Goal: Task Accomplishment & Management: Manage account settings

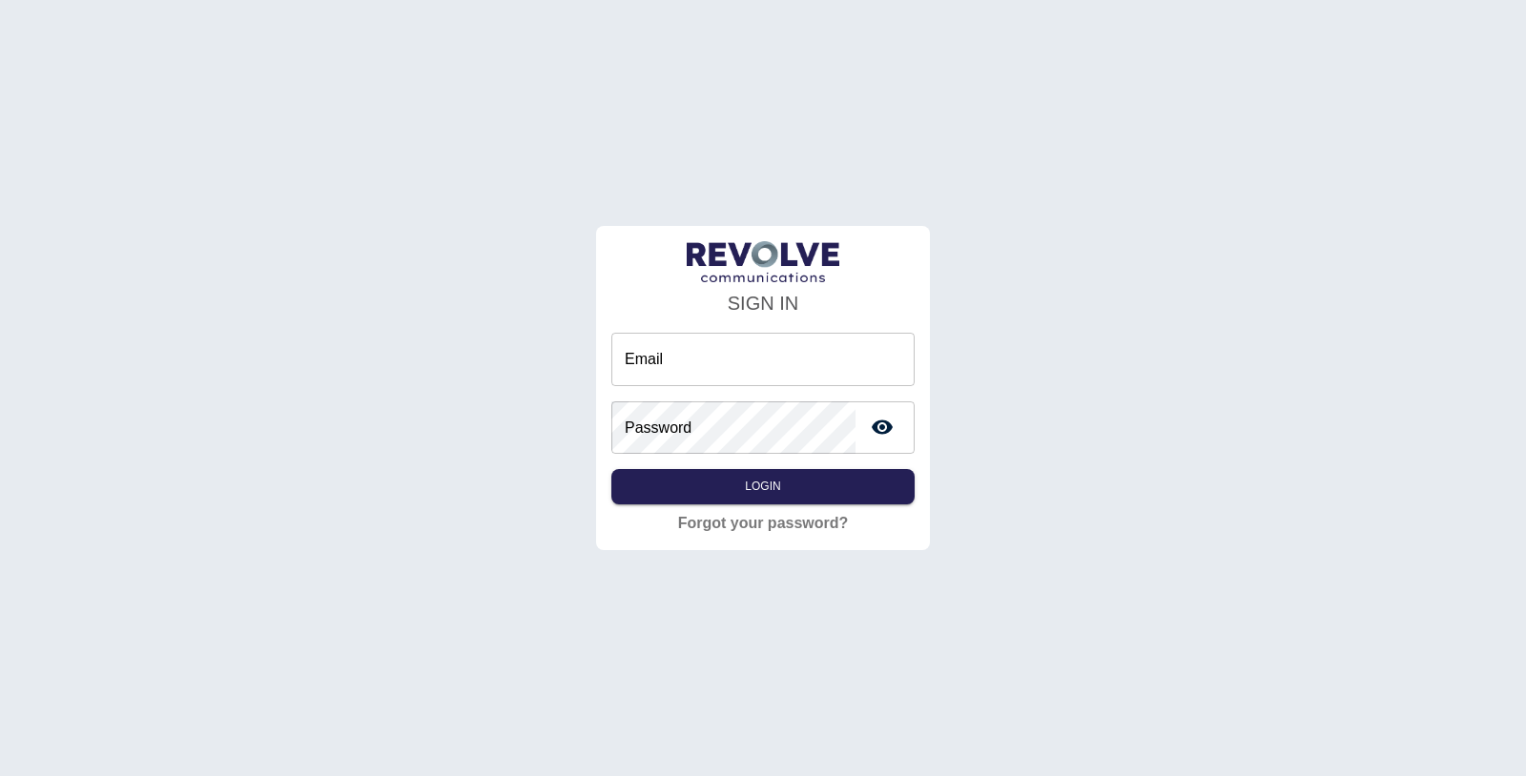
click at [673, 361] on input "Email" at bounding box center [762, 359] width 303 height 53
type input "**********"
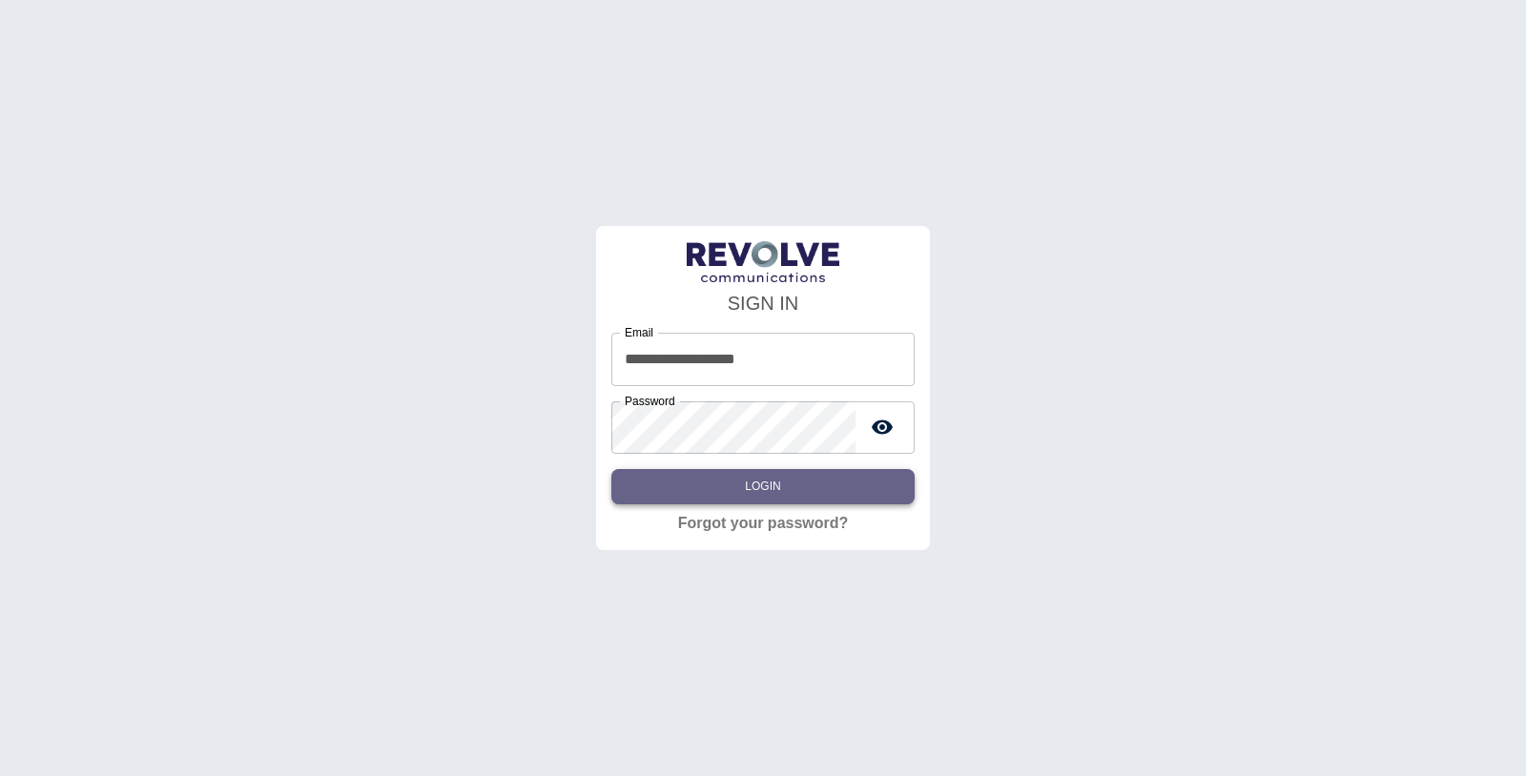
click at [776, 472] on button "Login" at bounding box center [762, 486] width 303 height 35
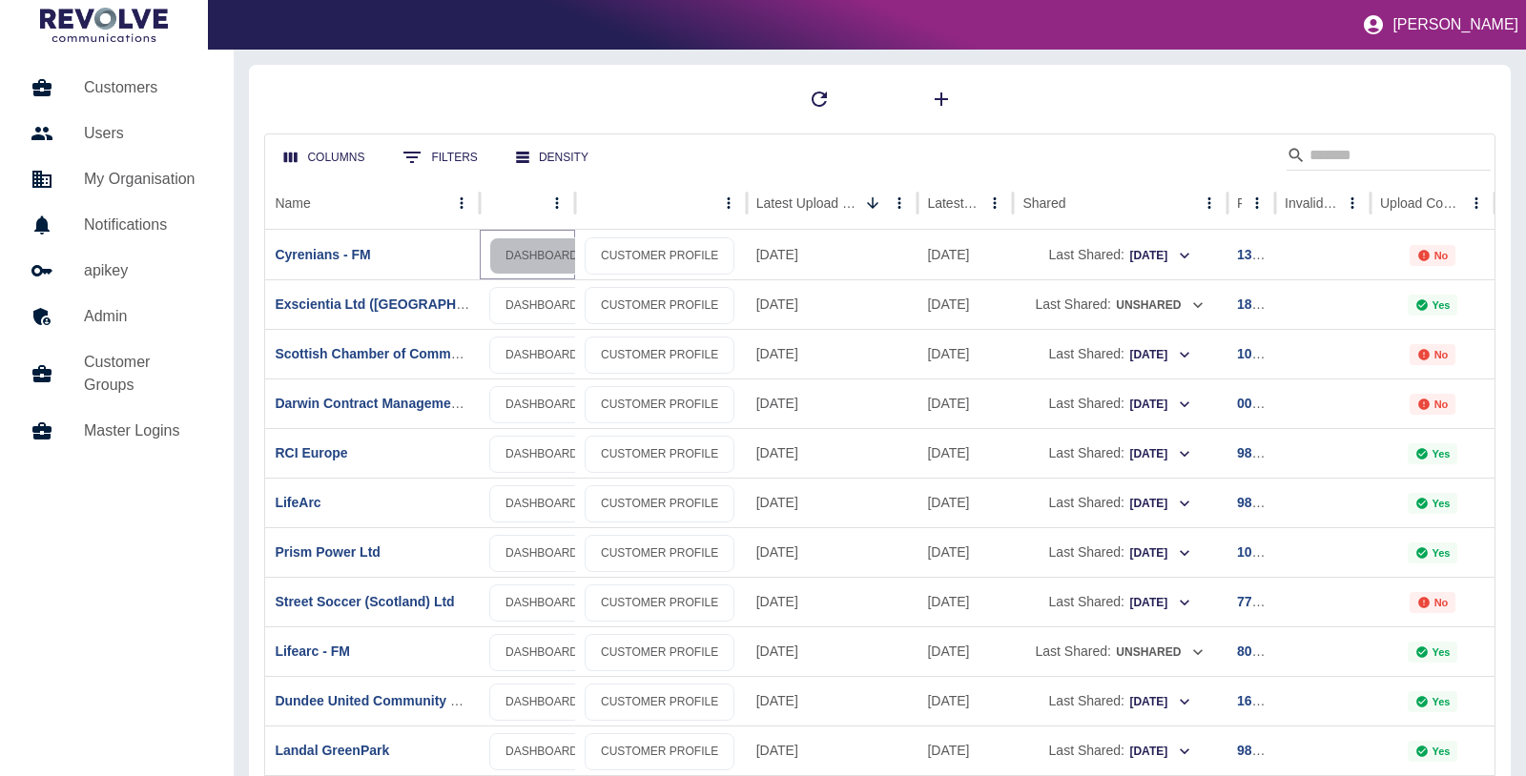
click at [510, 258] on link "DASHBOARD" at bounding box center [541, 256] width 105 height 37
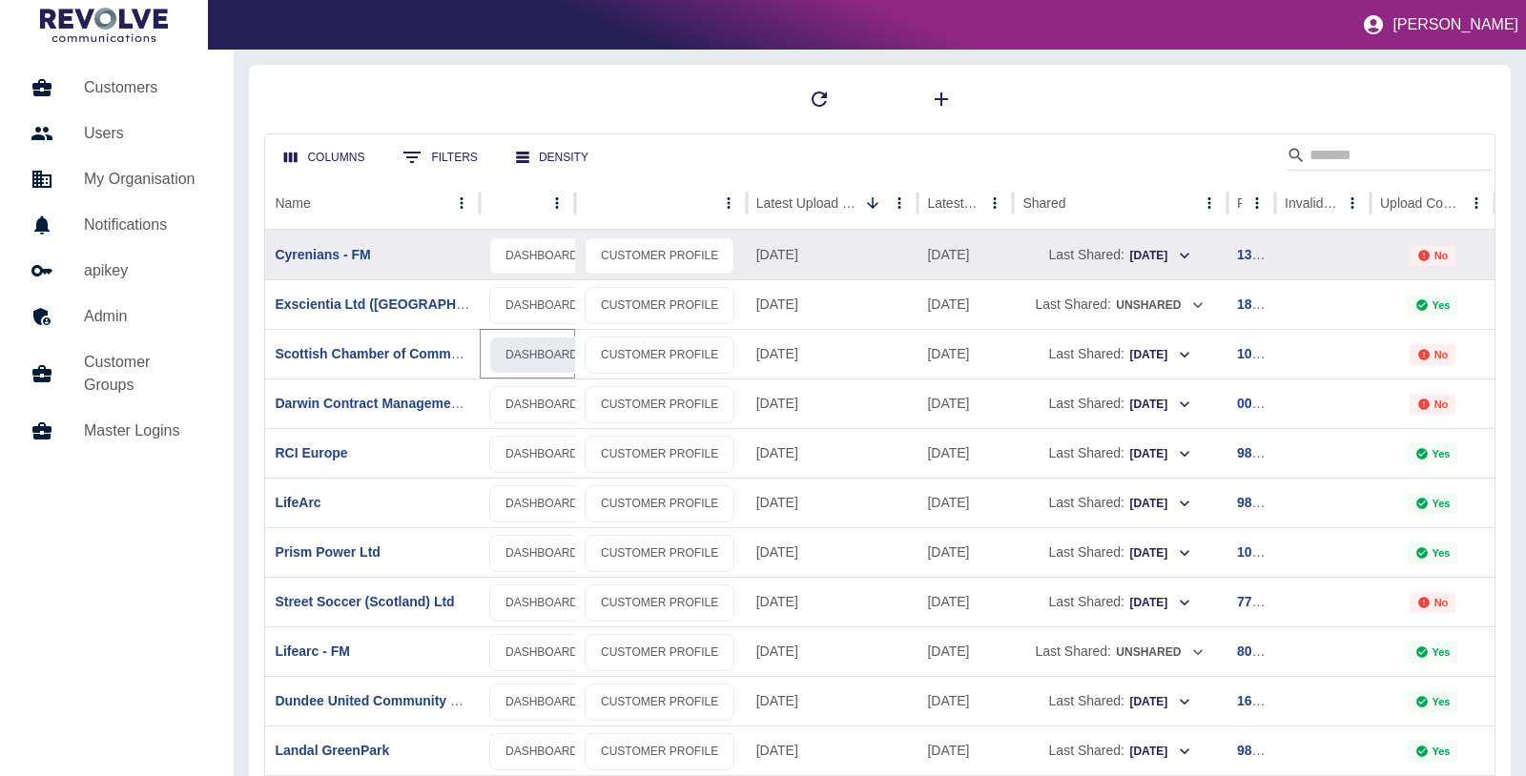
click at [523, 342] on link "DASHBOARD" at bounding box center [541, 355] width 105 height 37
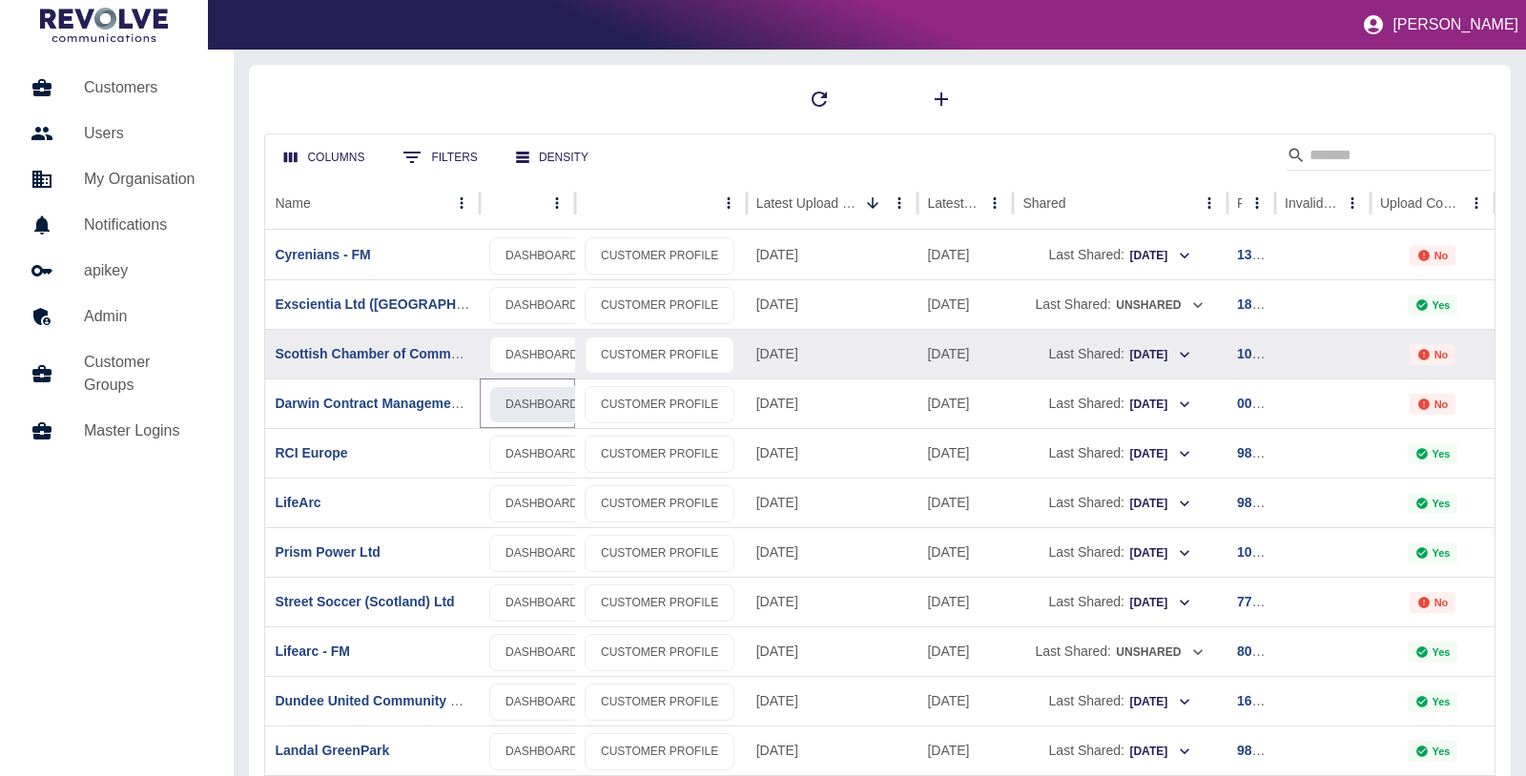
click at [548, 398] on link "DASHBOARD" at bounding box center [541, 404] width 105 height 37
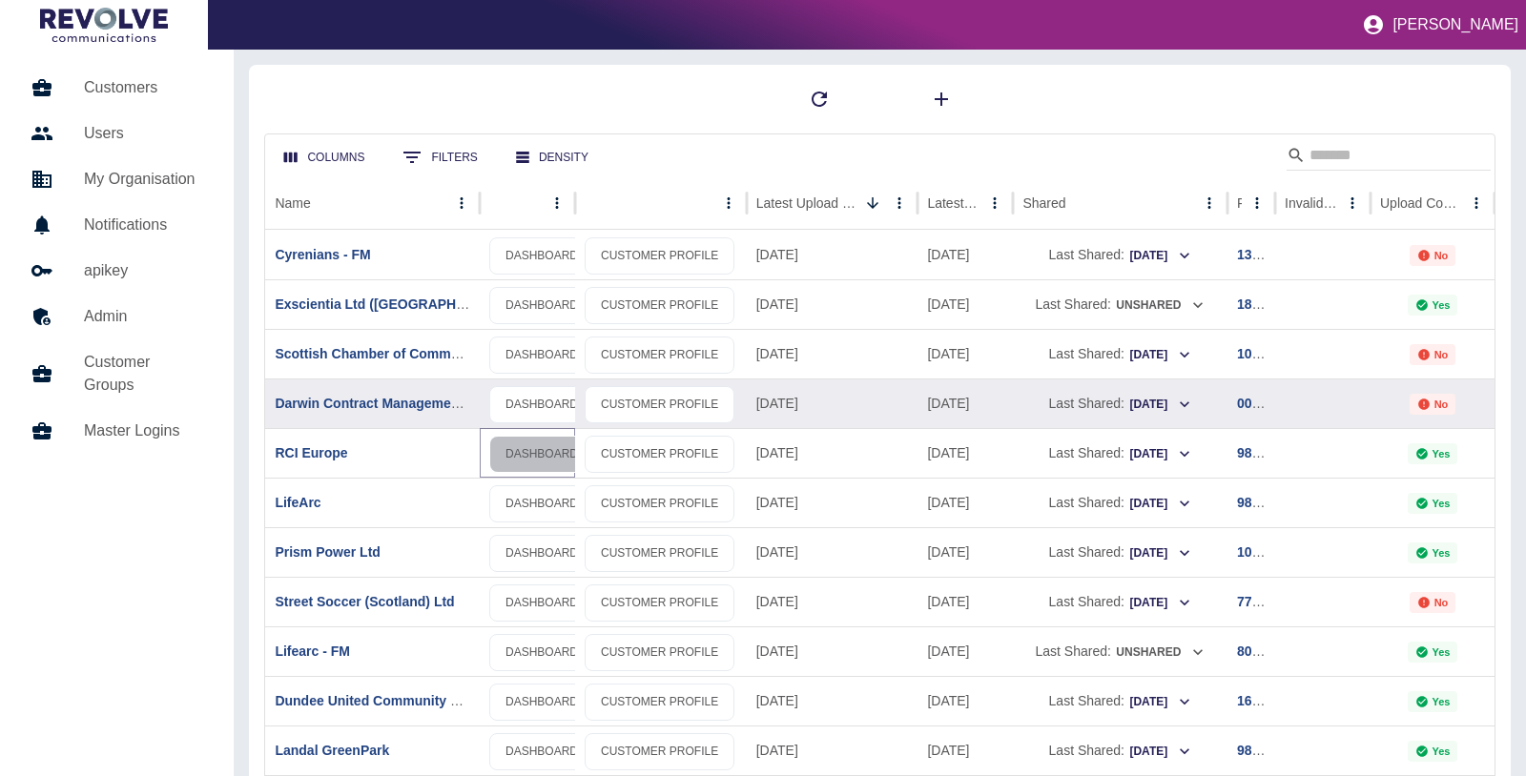
click at [554, 450] on link "DASHBOARD" at bounding box center [541, 454] width 105 height 37
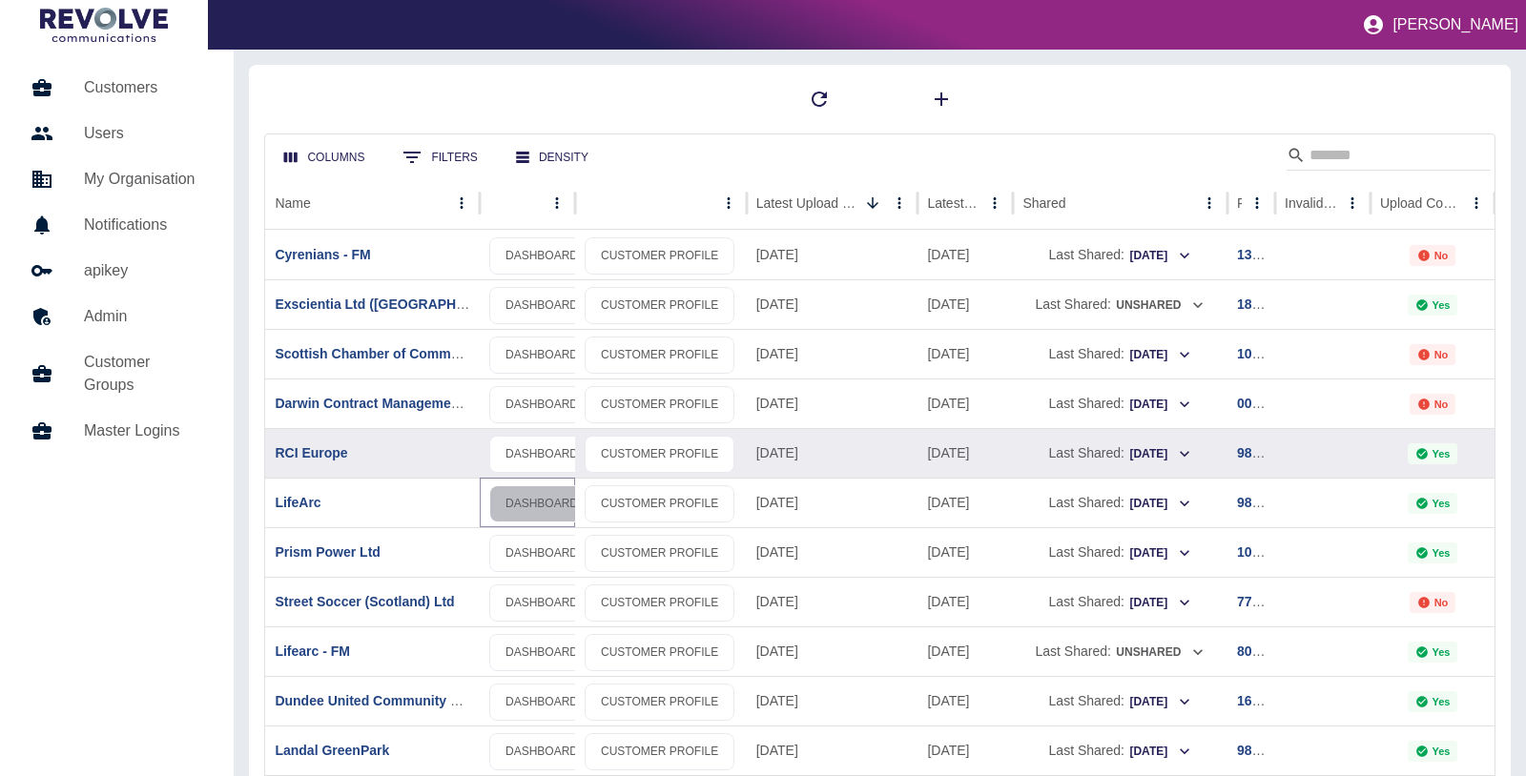
click at [554, 495] on link "DASHBOARD" at bounding box center [541, 504] width 105 height 37
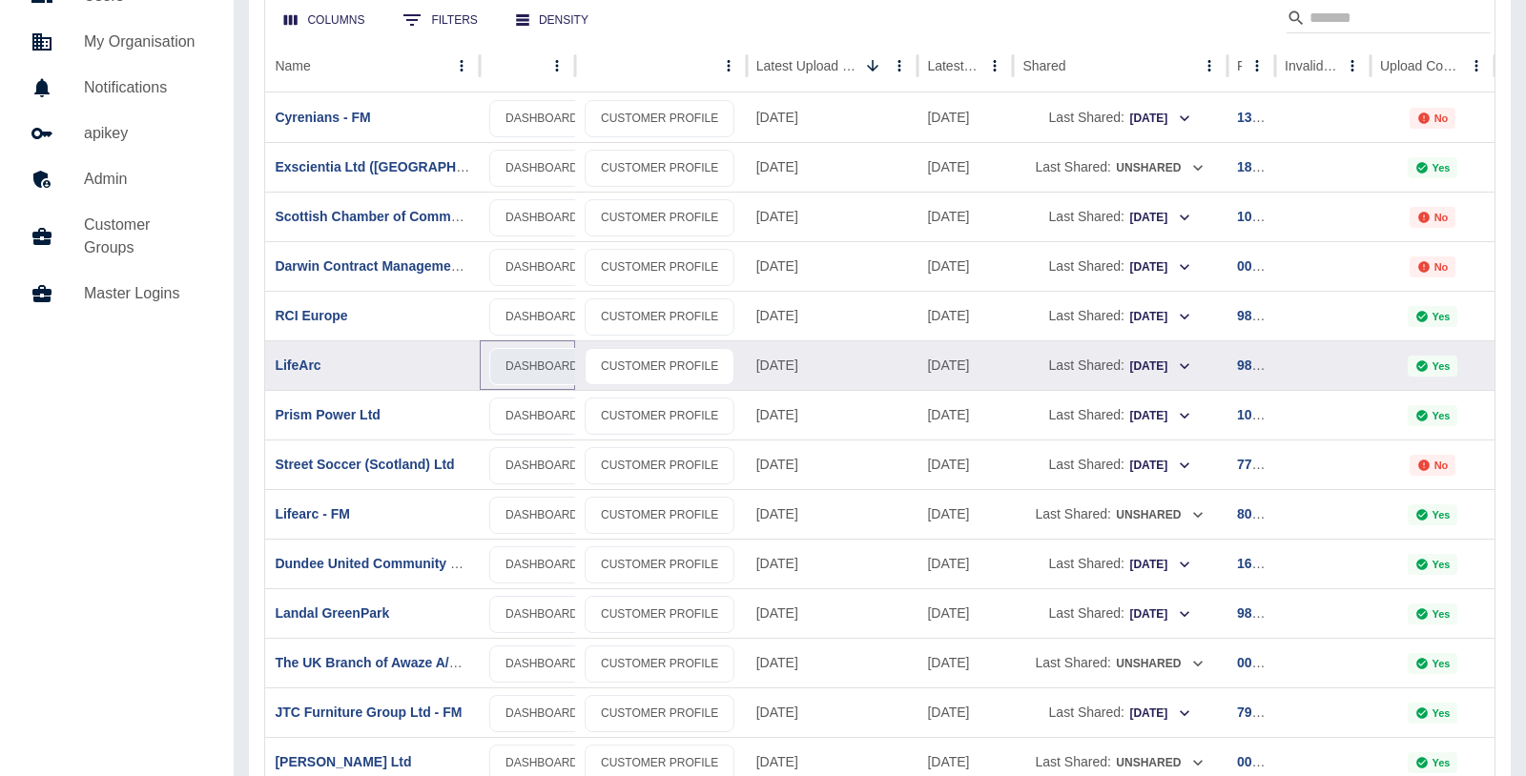
scroll to position [138, 0]
click at [546, 402] on link "DASHBOARD" at bounding box center [541, 415] width 105 height 37
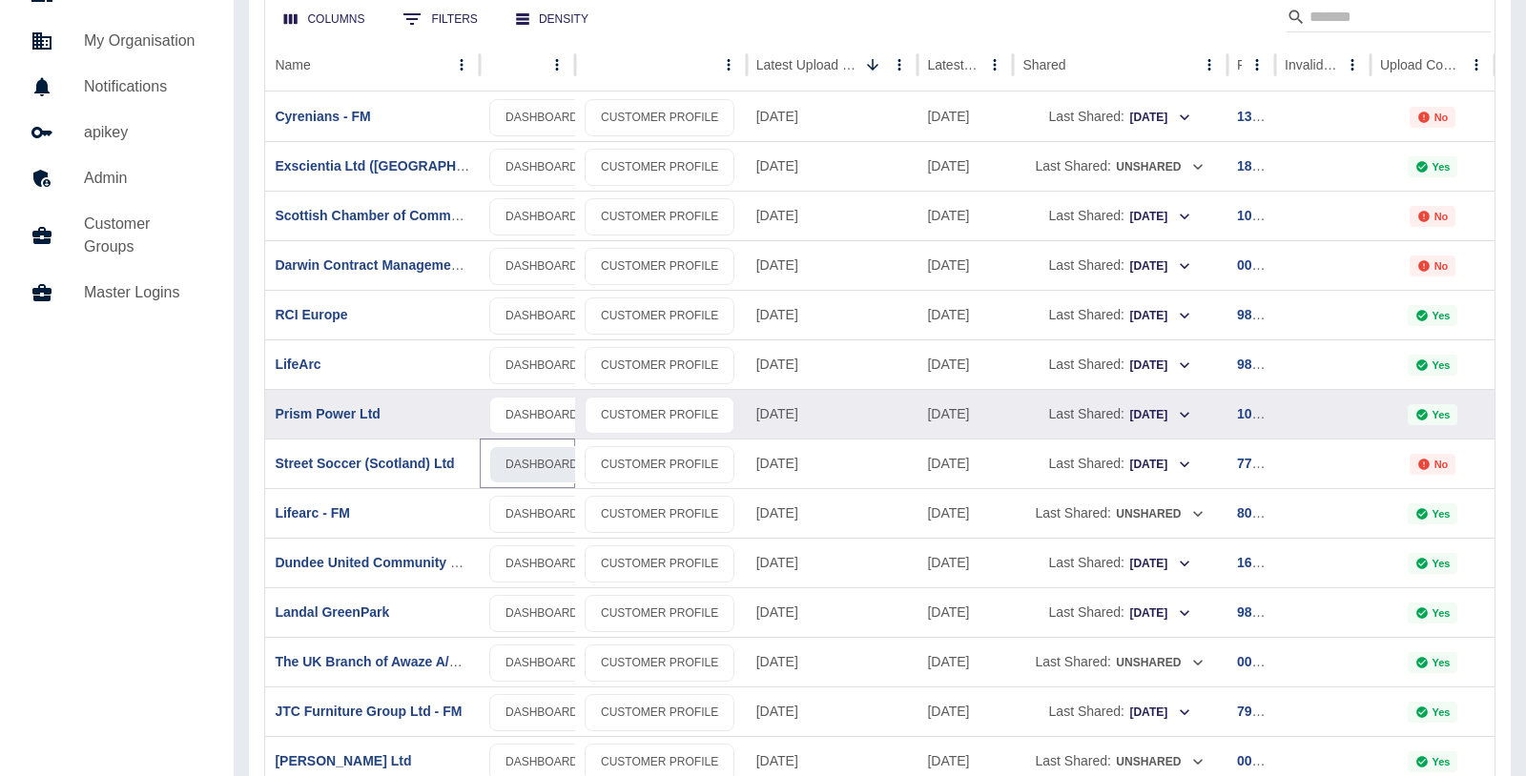
click at [546, 464] on link "DASHBOARD" at bounding box center [541, 464] width 105 height 37
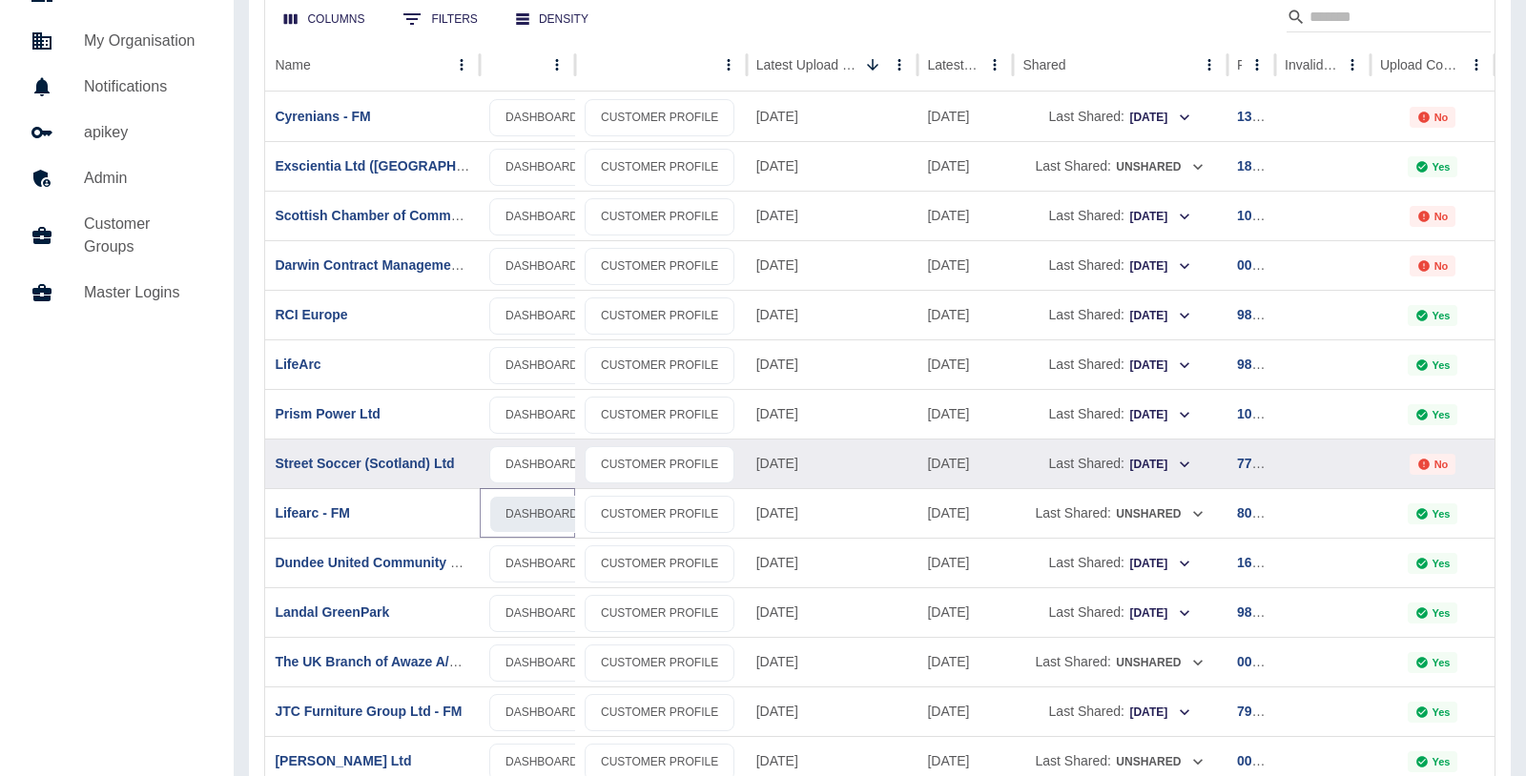
click at [543, 510] on link "DASHBOARD" at bounding box center [541, 514] width 105 height 37
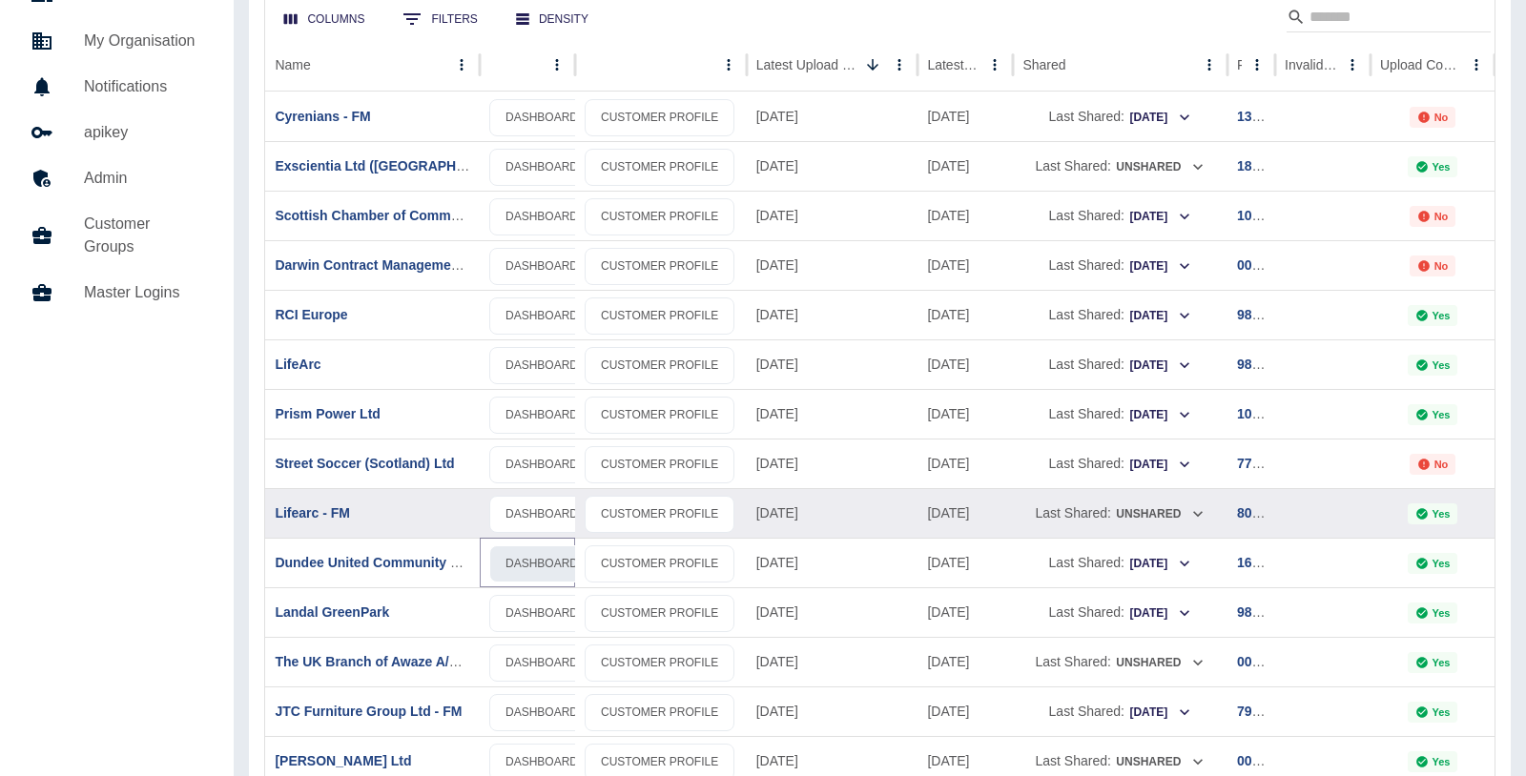
click at [543, 556] on link "DASHBOARD" at bounding box center [541, 564] width 105 height 37
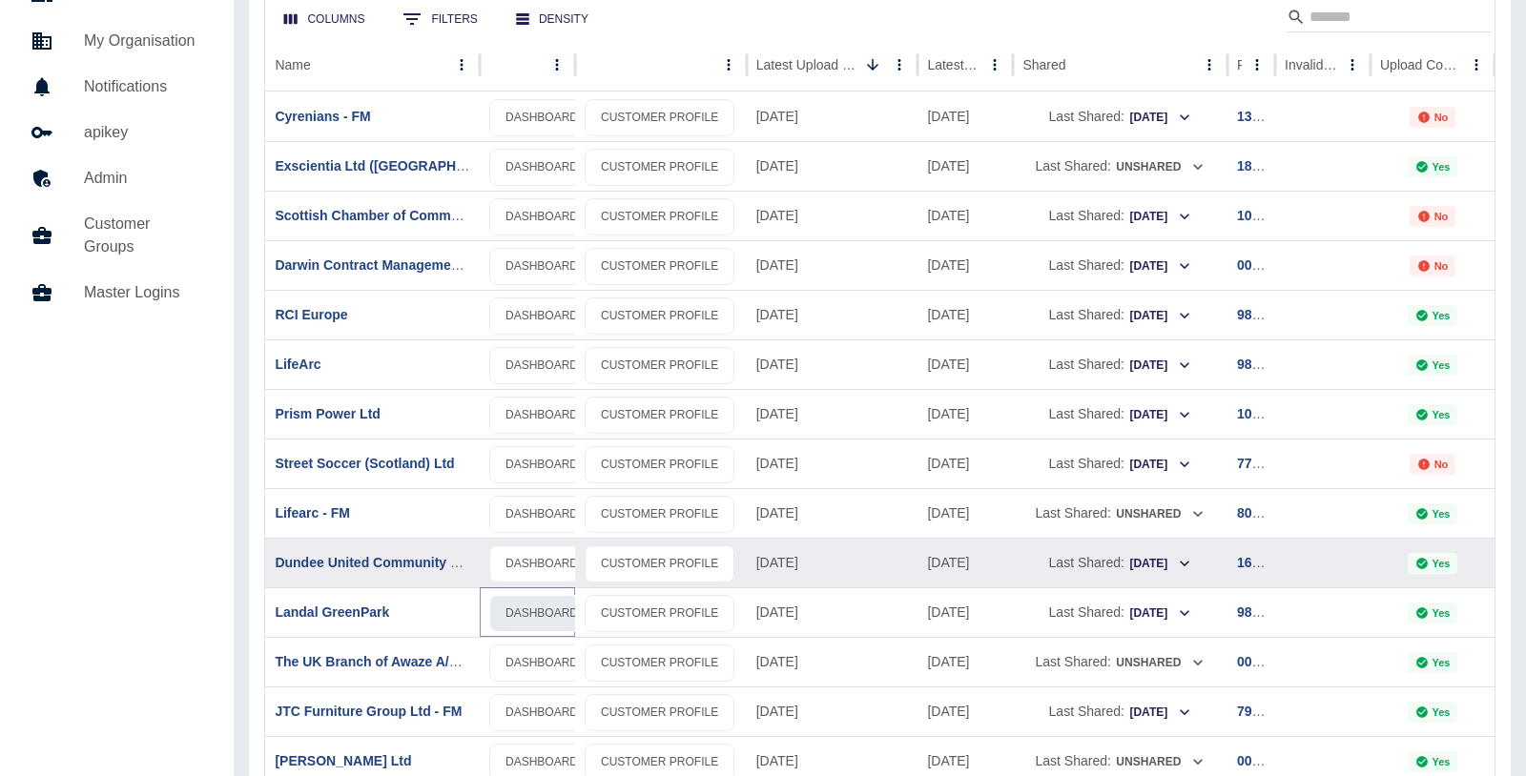
click at [535, 607] on link "DASHBOARD" at bounding box center [541, 613] width 105 height 37
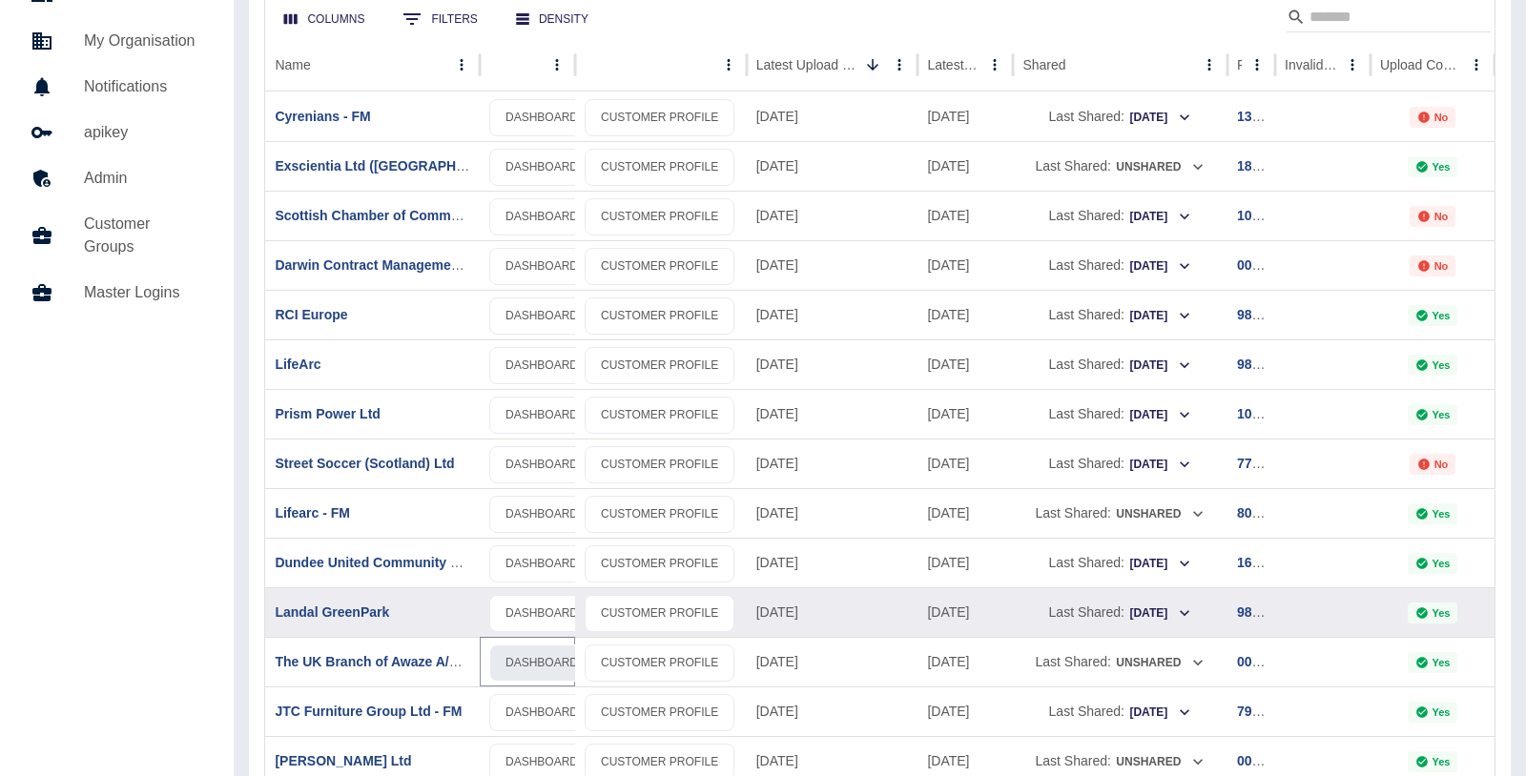
click at [527, 661] on link "DASHBOARD" at bounding box center [541, 663] width 105 height 37
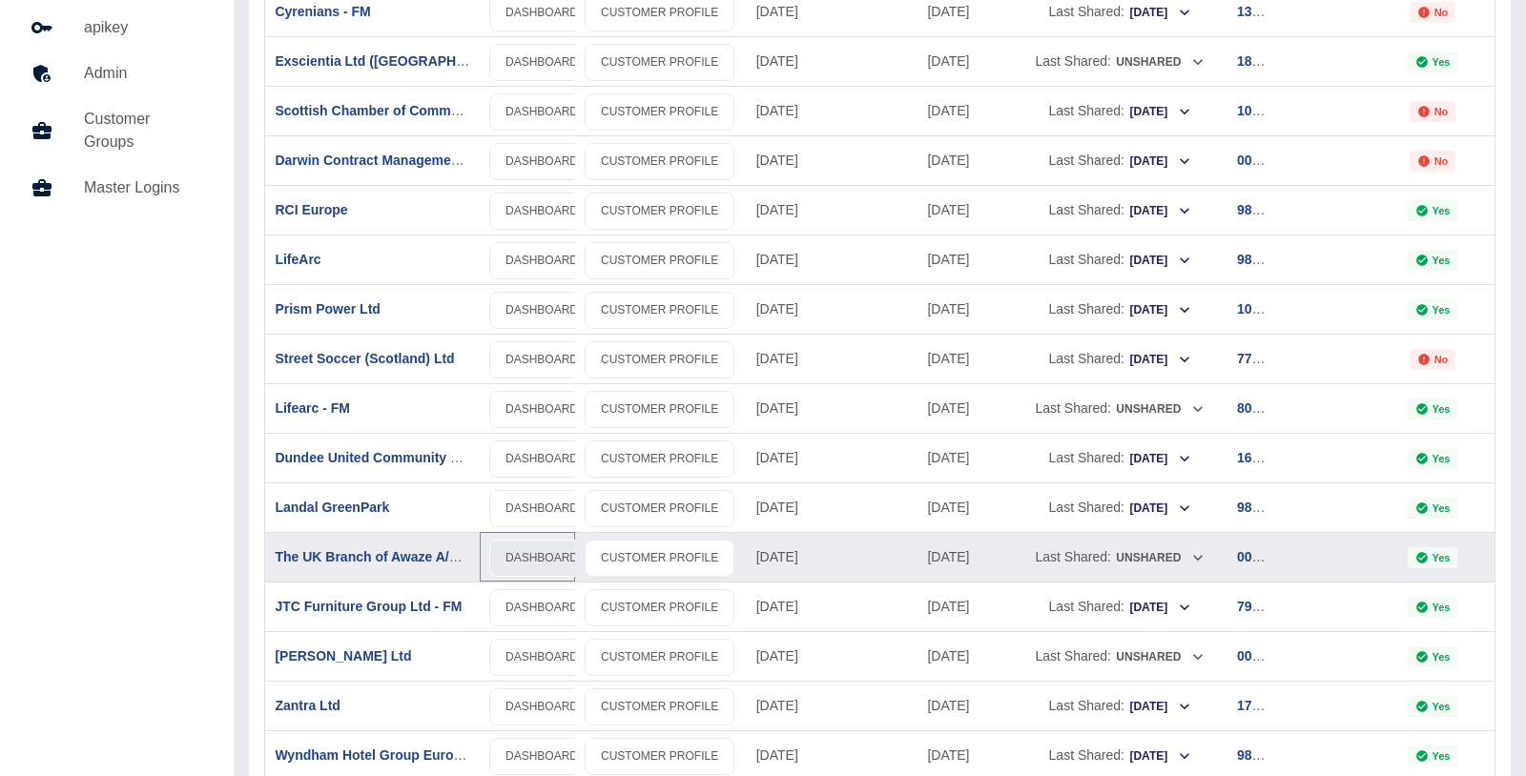
scroll to position [250, 0]
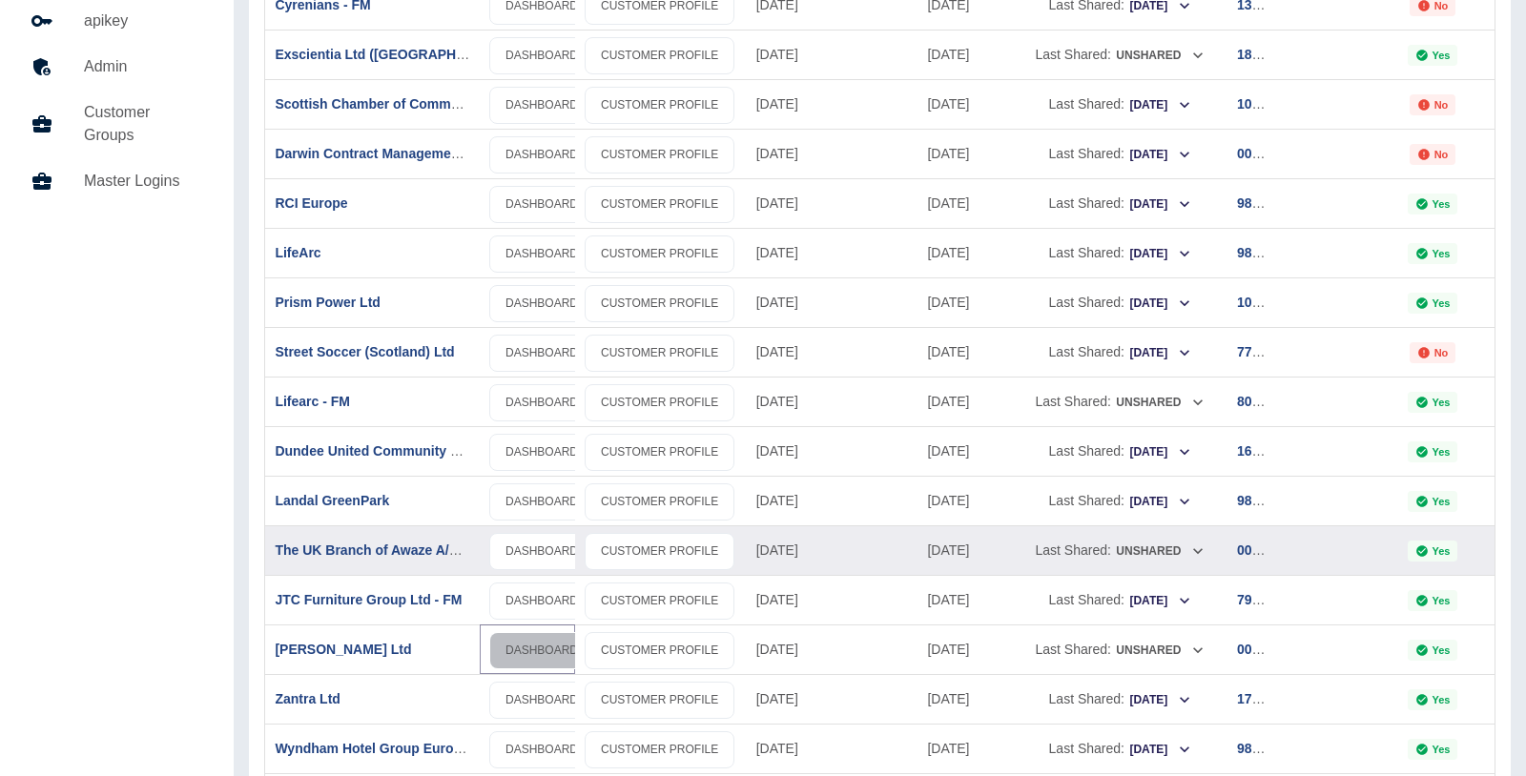
click at [527, 649] on link "DASHBOARD" at bounding box center [541, 650] width 105 height 37
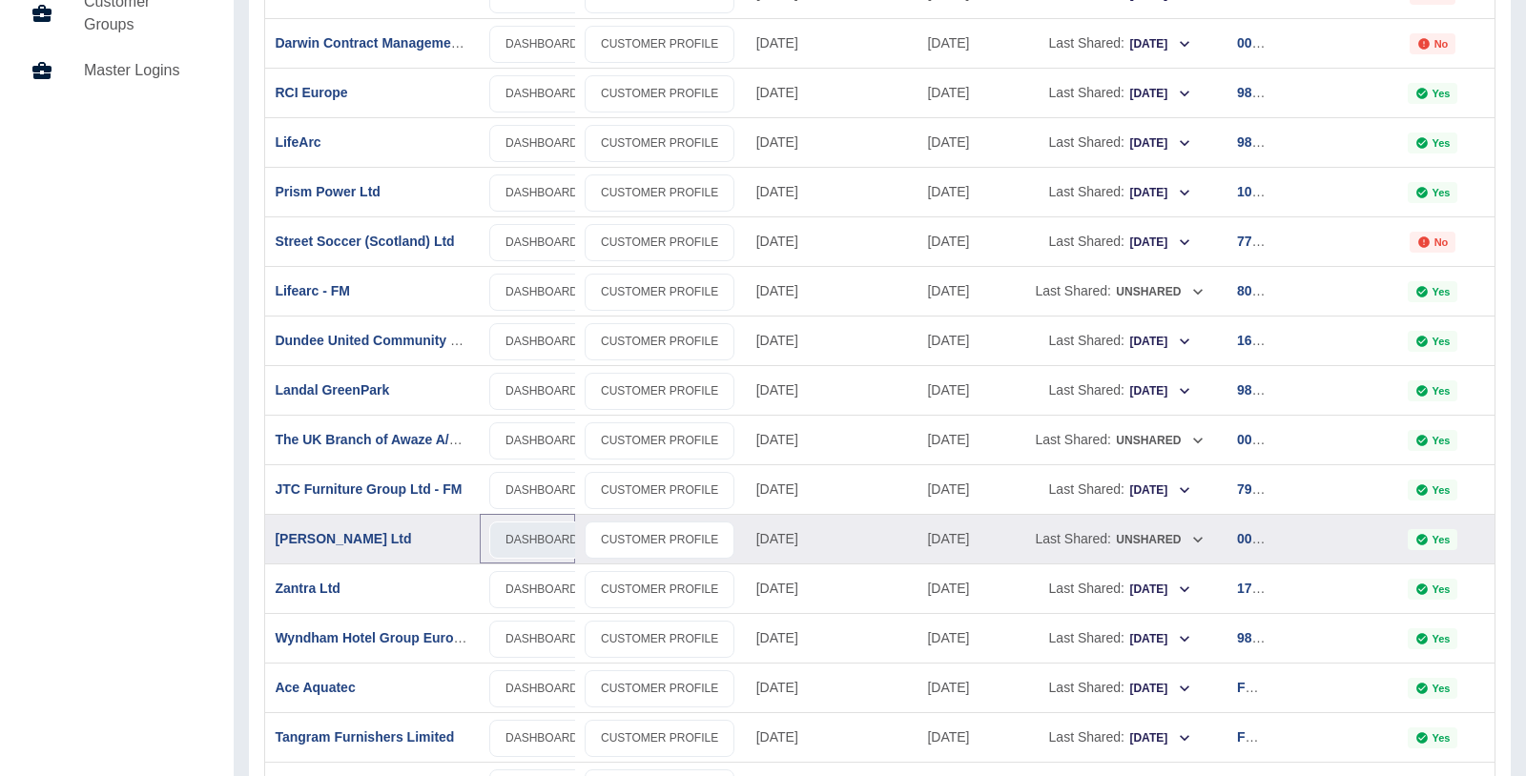
scroll to position [407, 0]
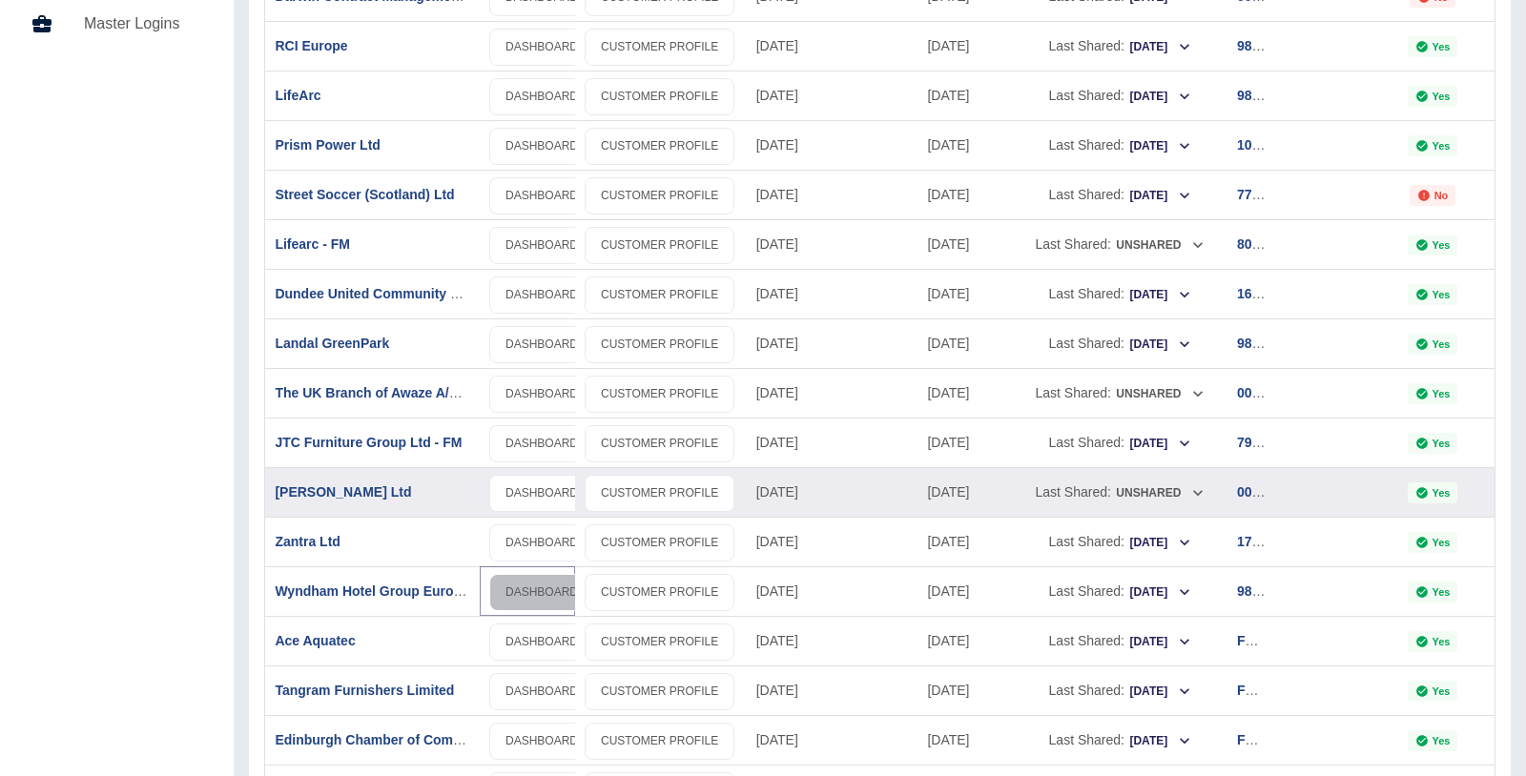
click at [539, 587] on link "DASHBOARD" at bounding box center [541, 592] width 105 height 37
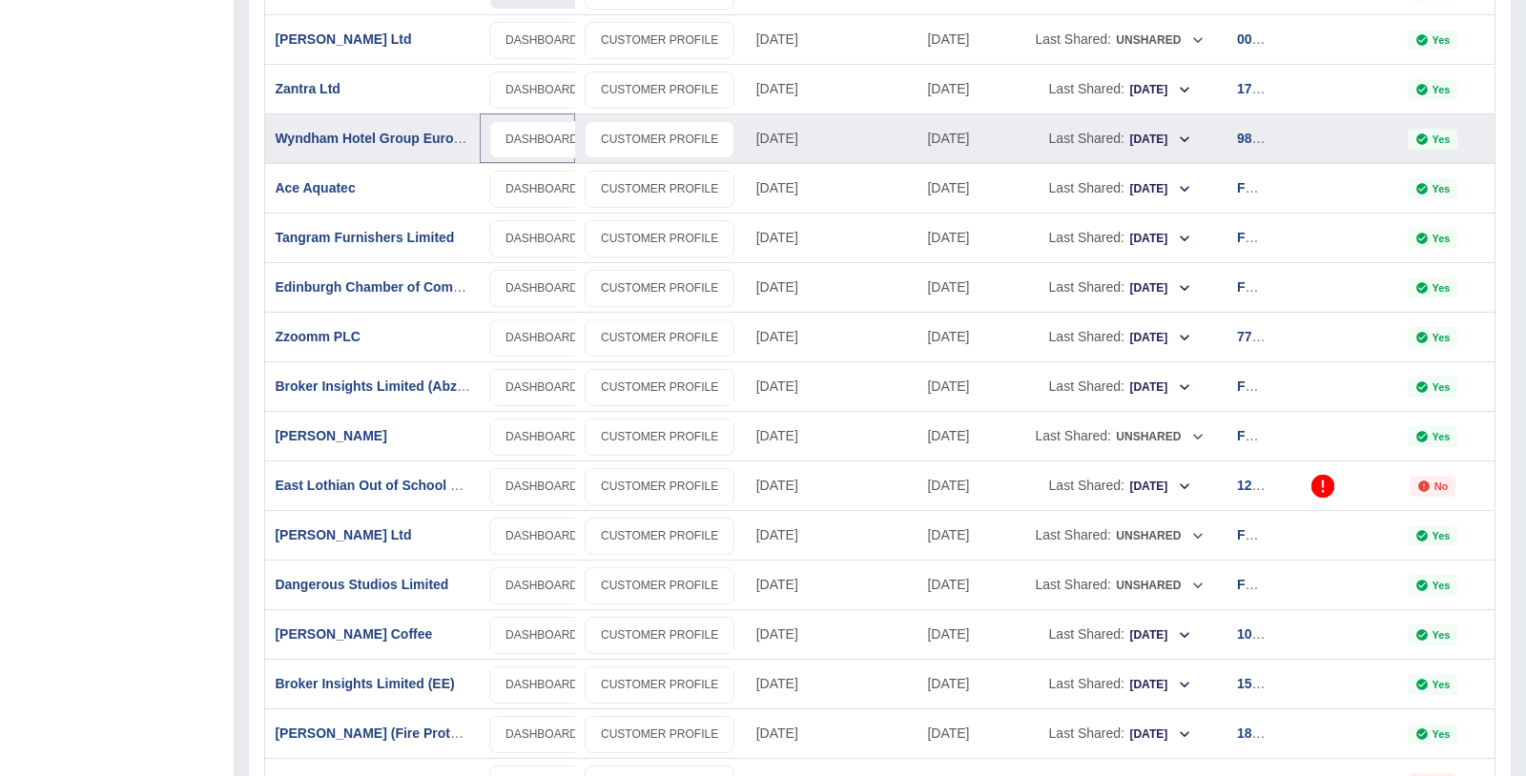
scroll to position [862, 0]
click at [532, 341] on link "DASHBOARD" at bounding box center [541, 336] width 105 height 37
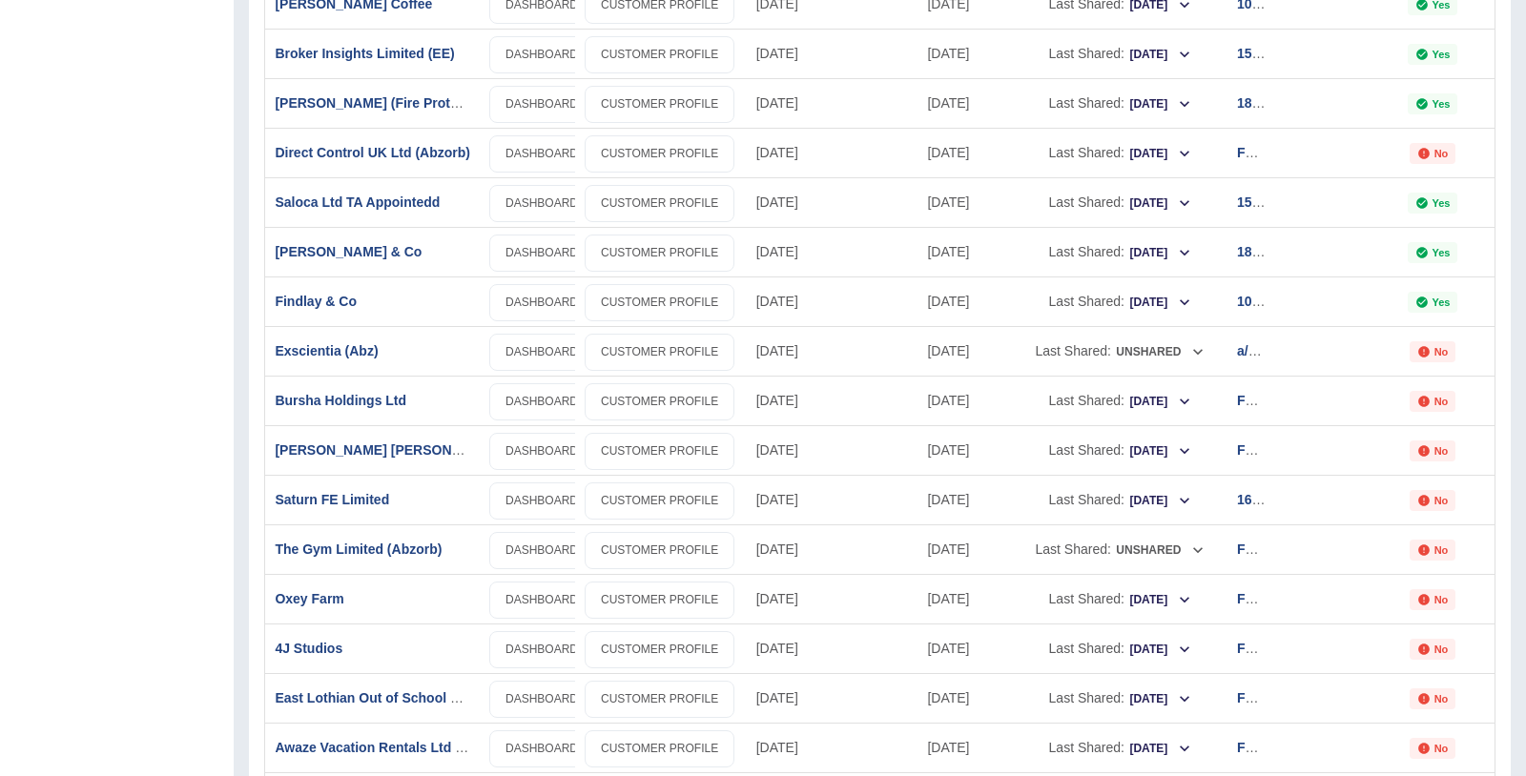
scroll to position [1495, 0]
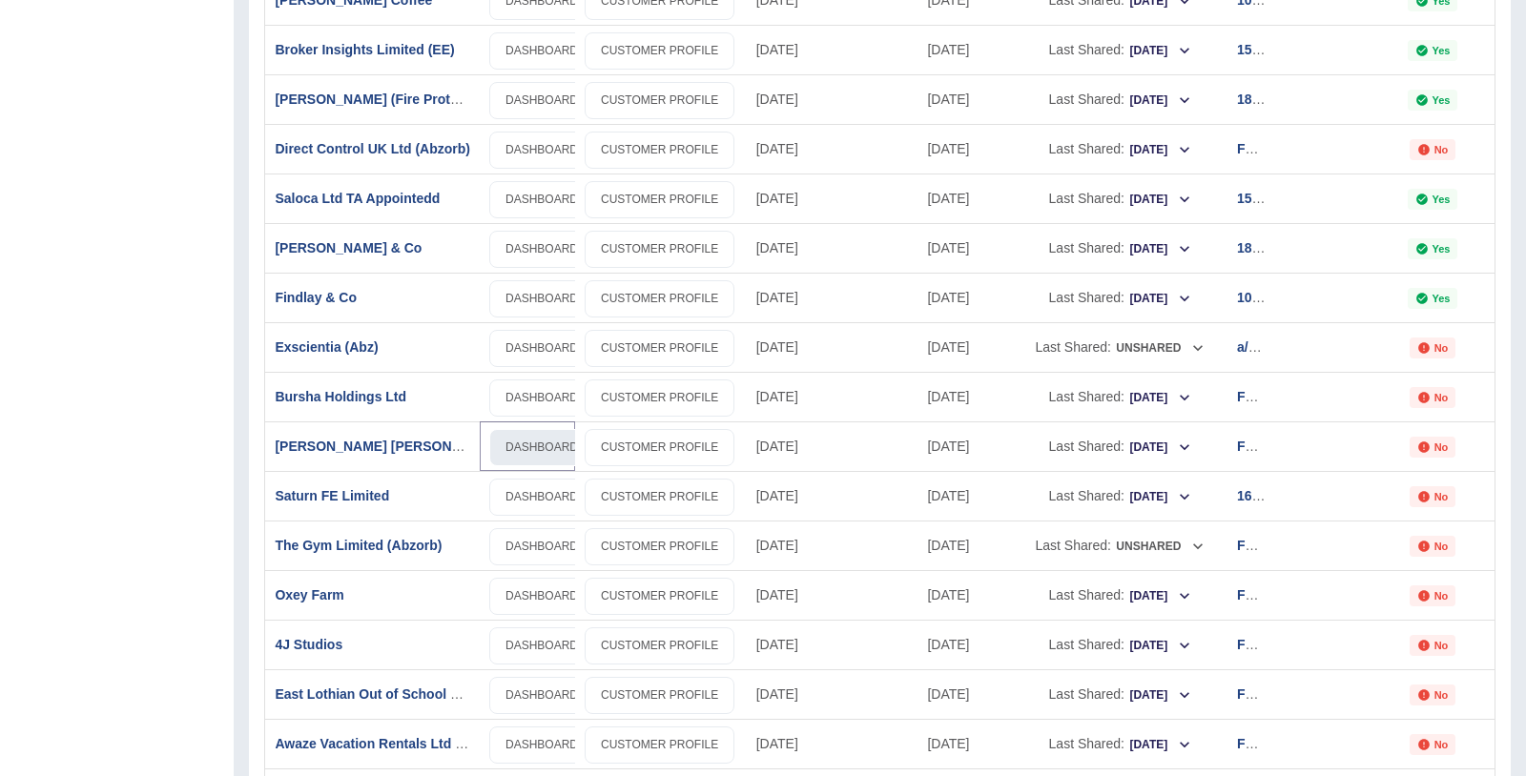
click at [531, 439] on link "DASHBOARD" at bounding box center [541, 447] width 105 height 37
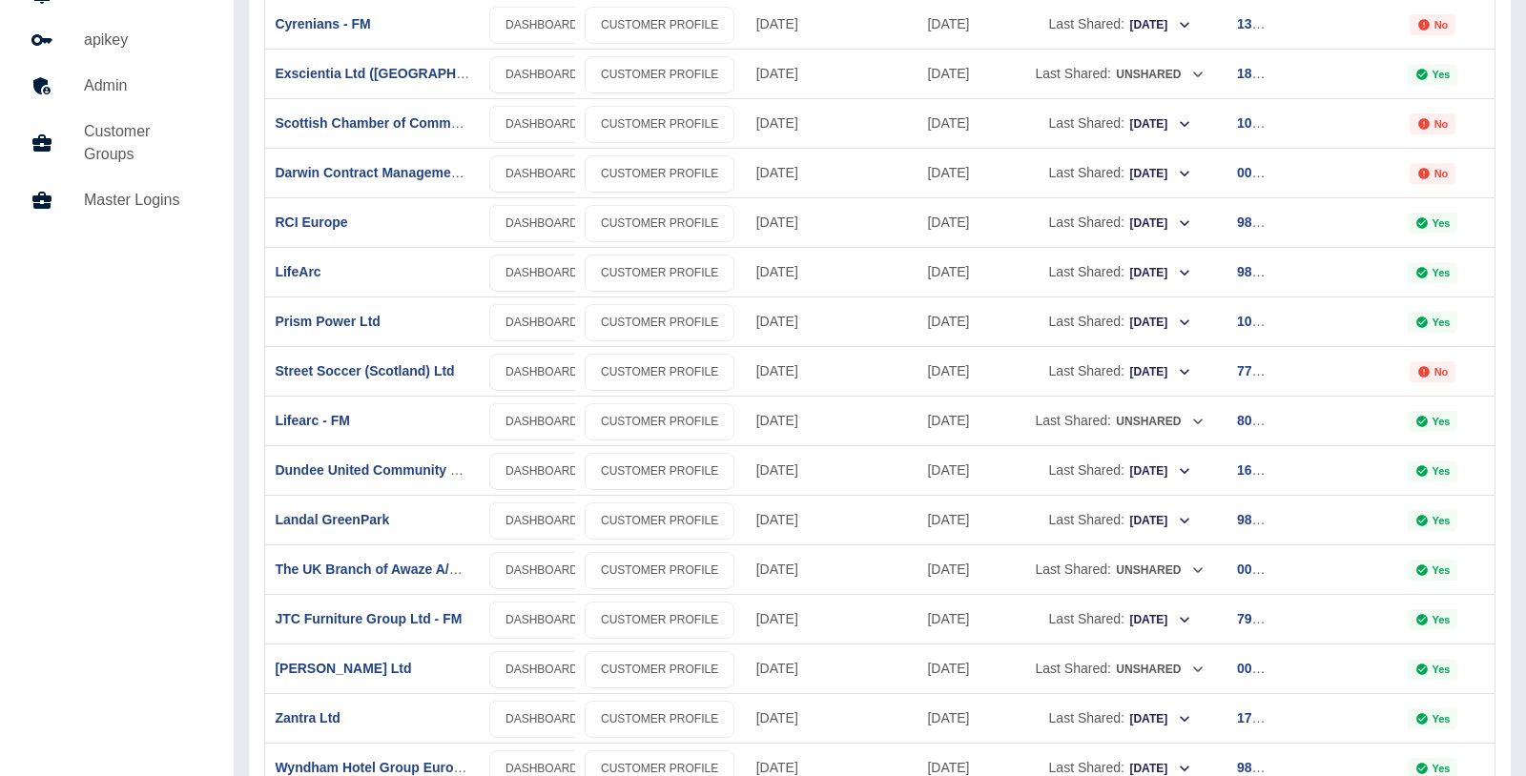
scroll to position [0, 0]
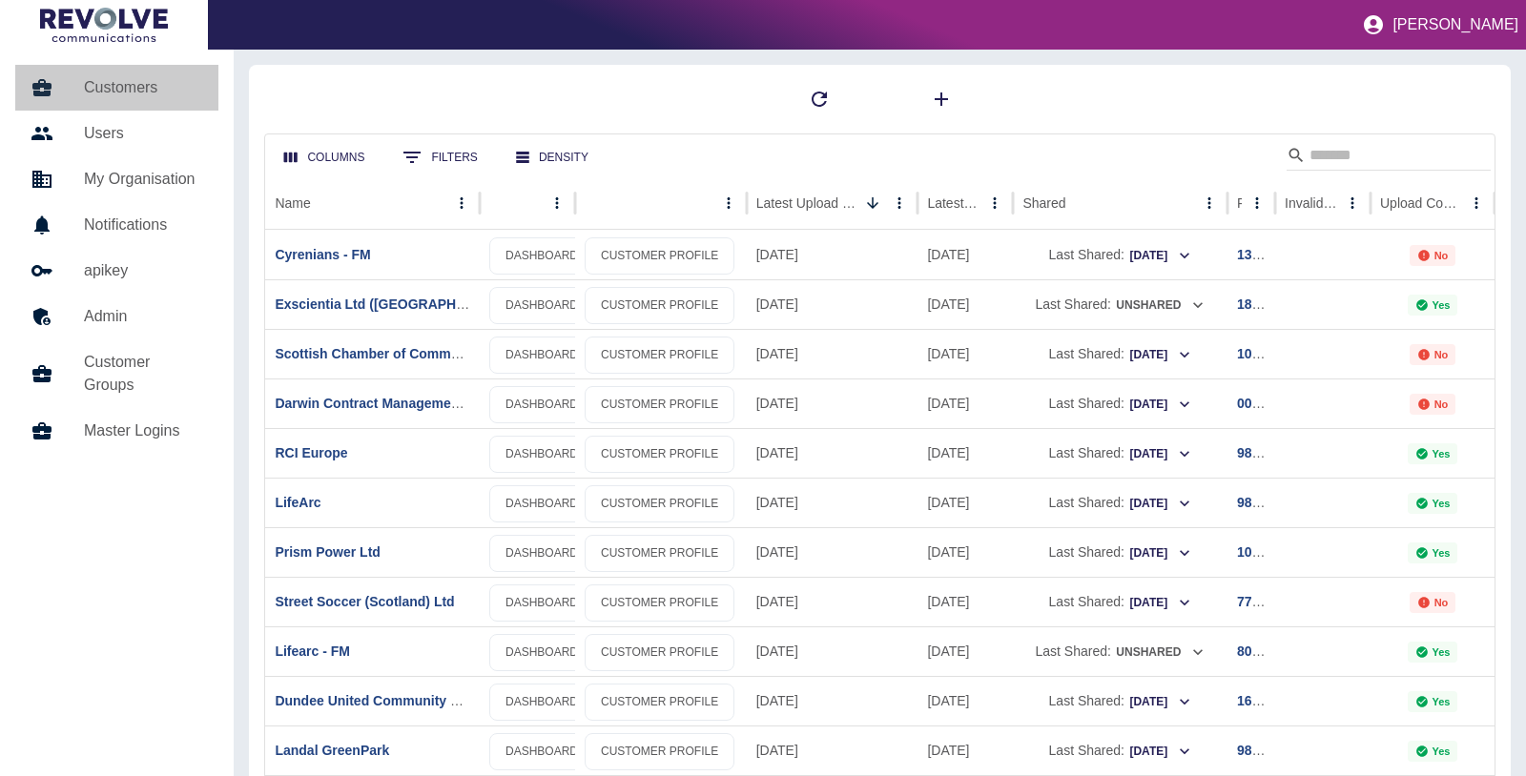
click at [119, 80] on h5 "Customers" at bounding box center [143, 87] width 119 height 23
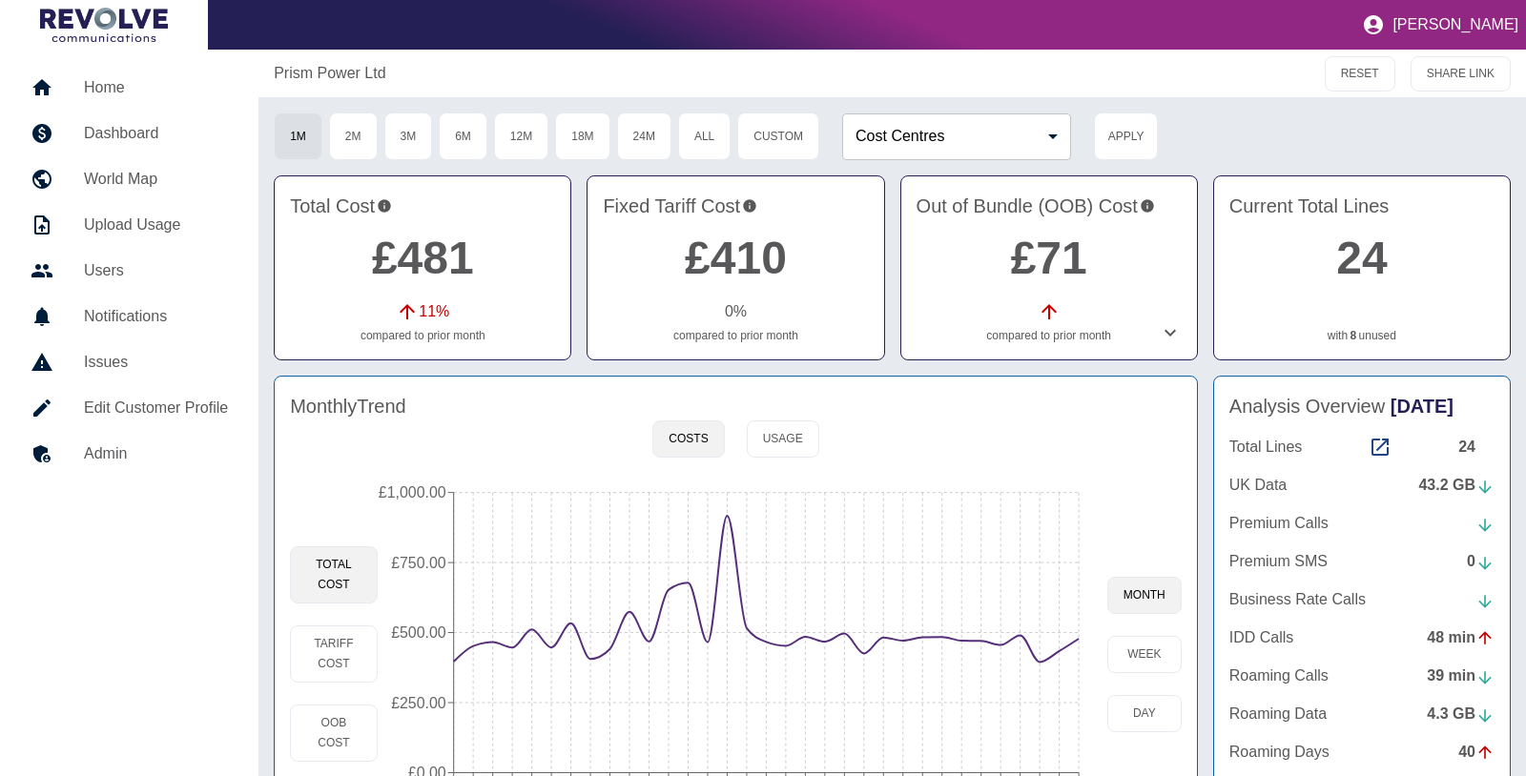
click at [1171, 332] on icon at bounding box center [1170, 333] width 11 height 7
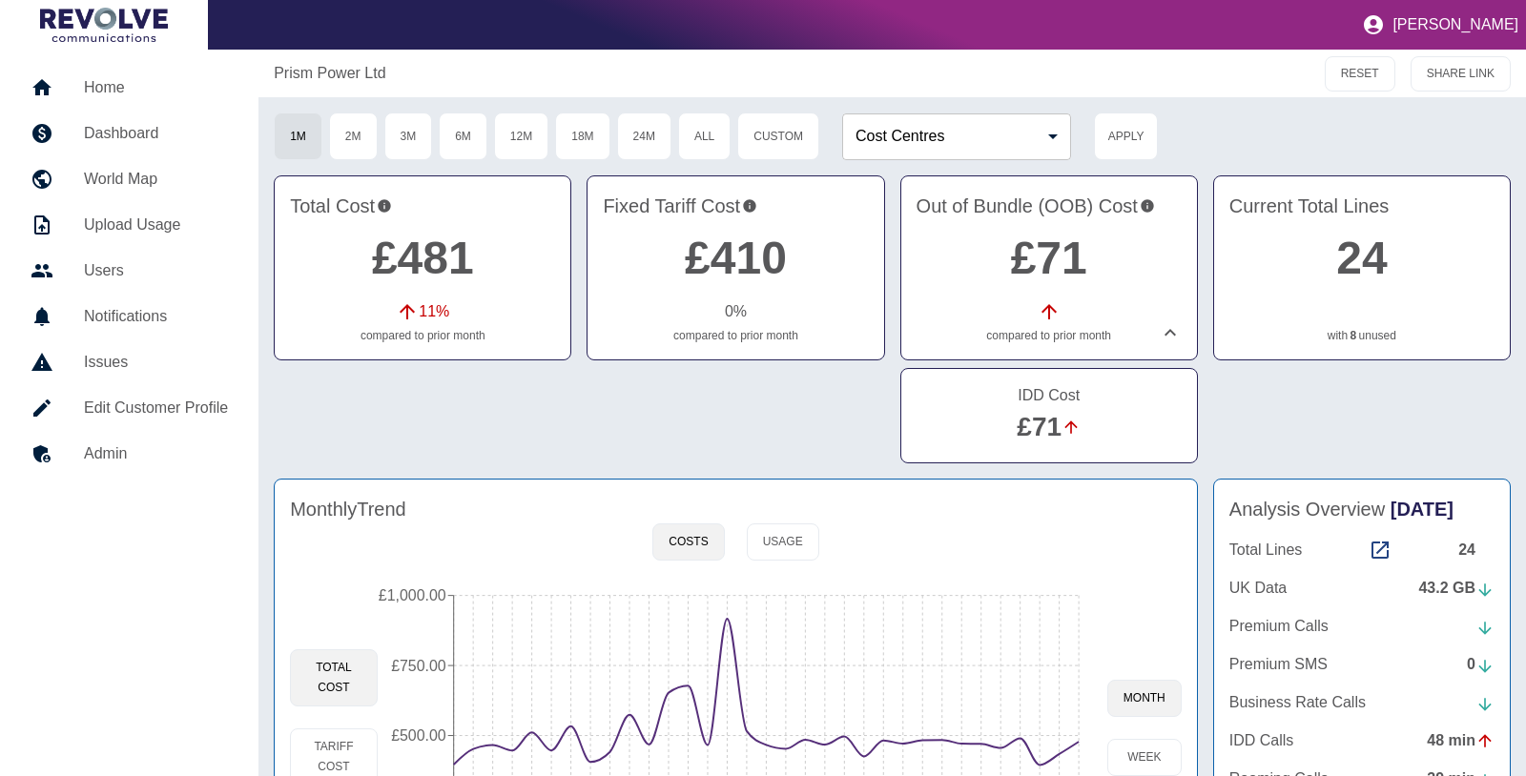
click at [1053, 430] on link "£71" at bounding box center [1039, 427] width 45 height 30
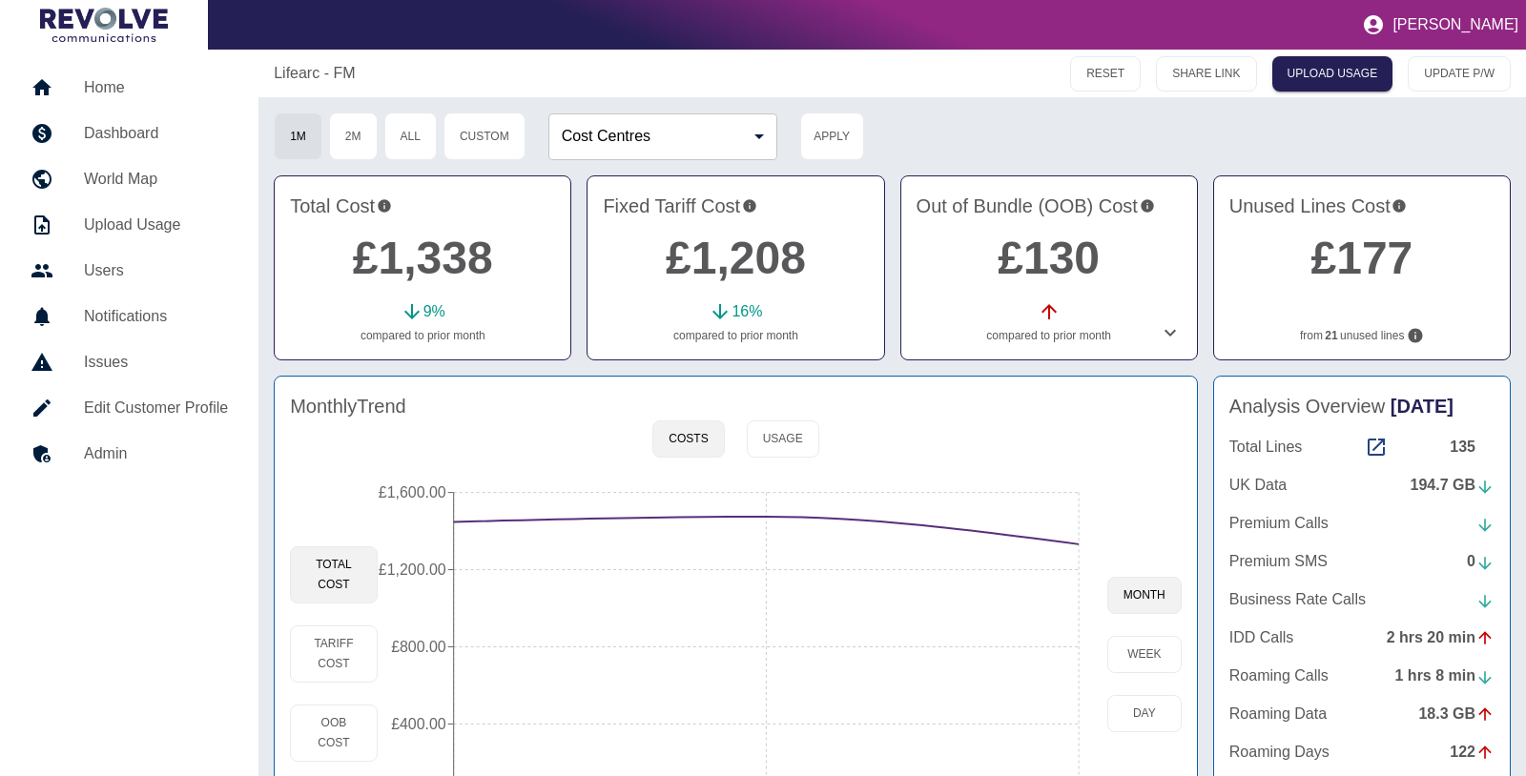
scroll to position [105, 0]
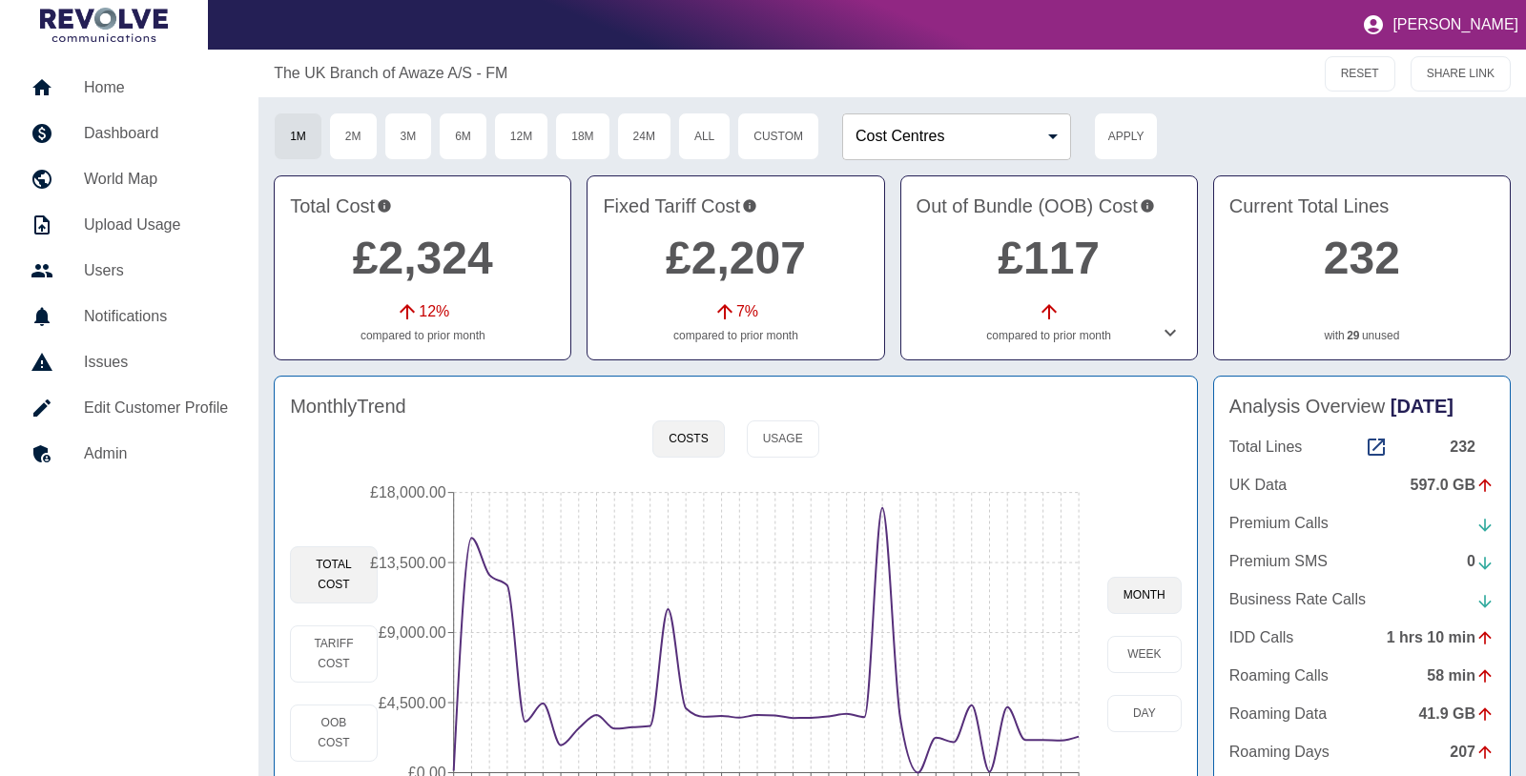
scroll to position [105, 0]
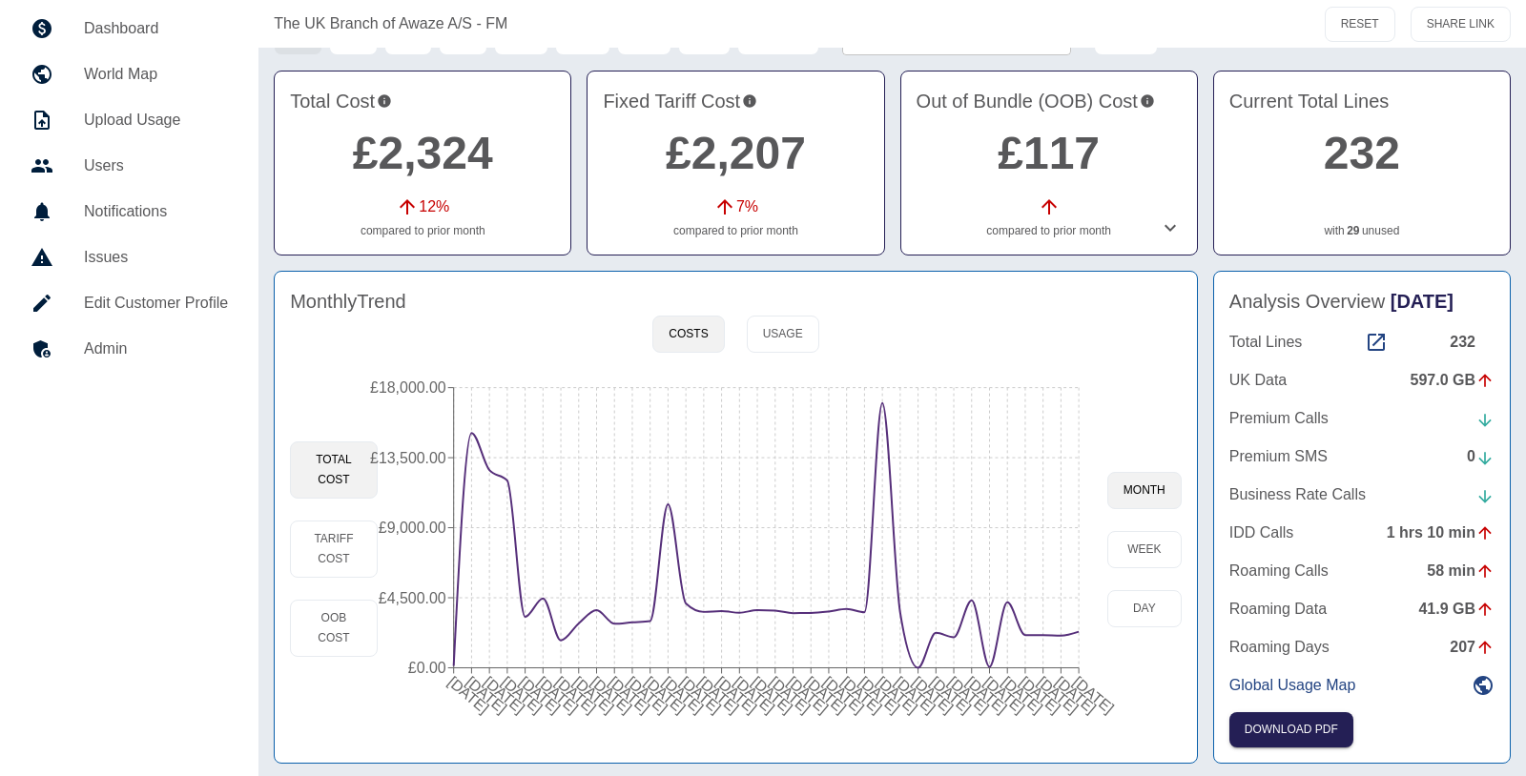
click at [1174, 228] on icon at bounding box center [1170, 228] width 23 height 23
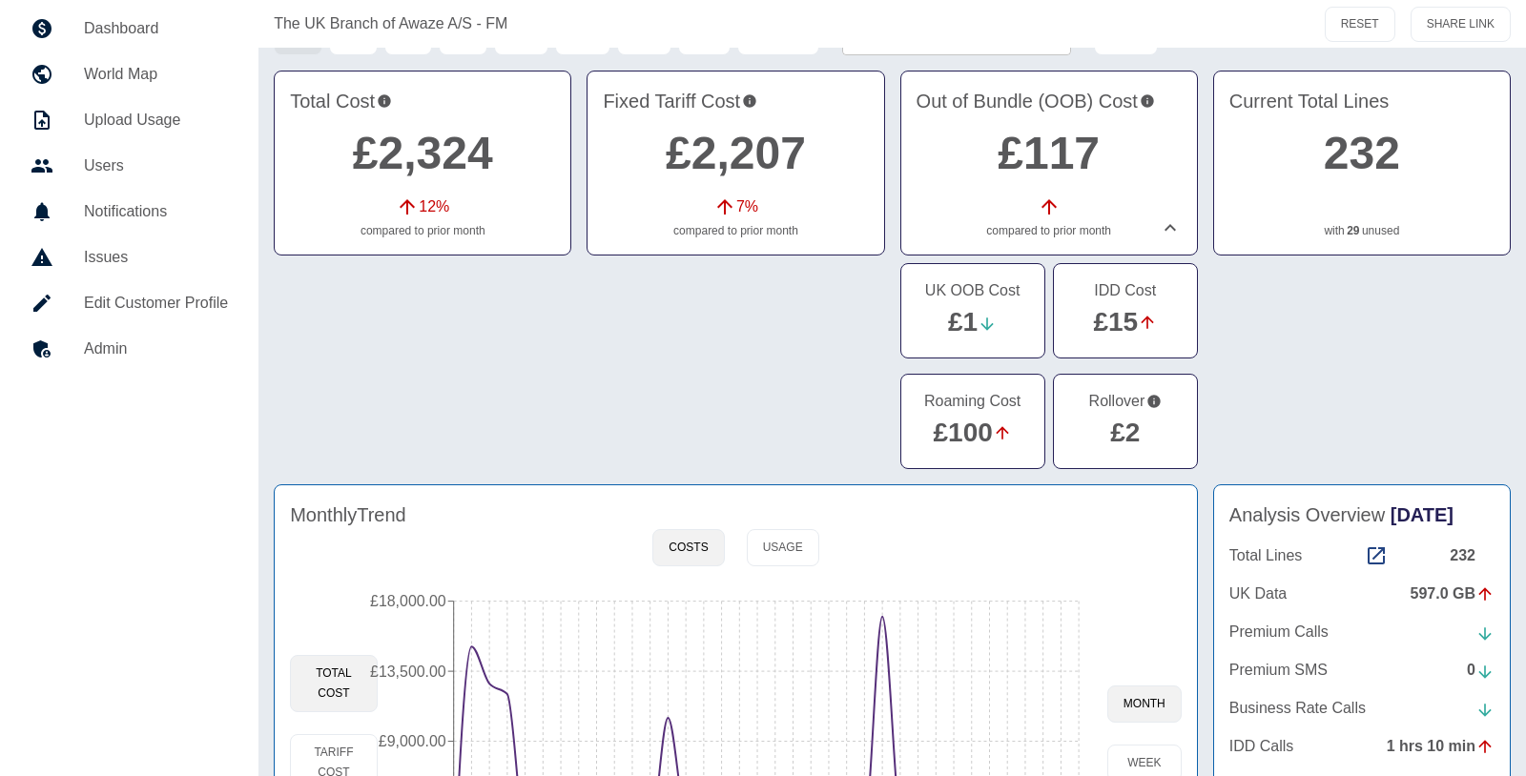
click at [981, 431] on link "£100" at bounding box center [962, 433] width 59 height 30
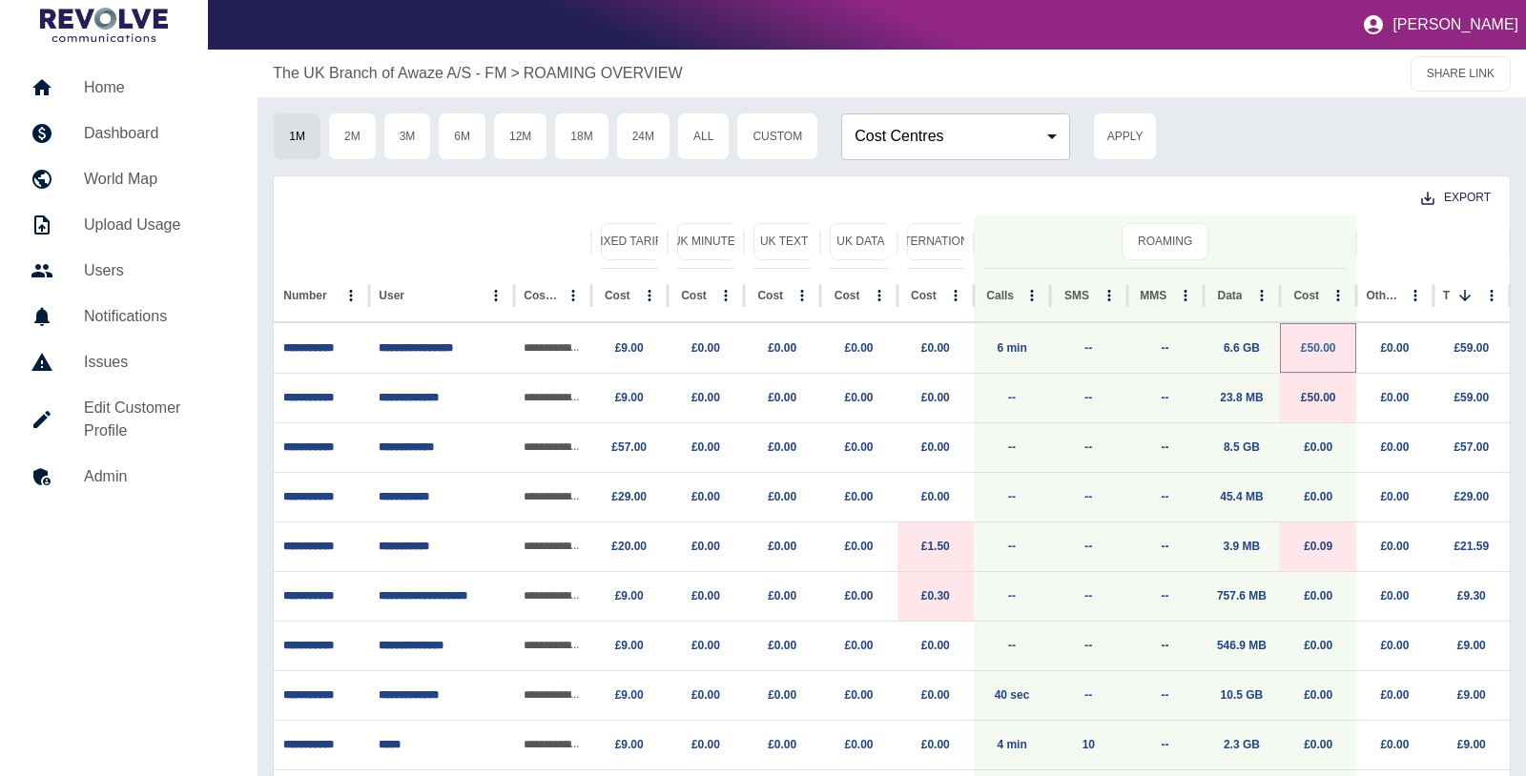
click at [1319, 345] on link "£50.00" at bounding box center [1318, 347] width 35 height 13
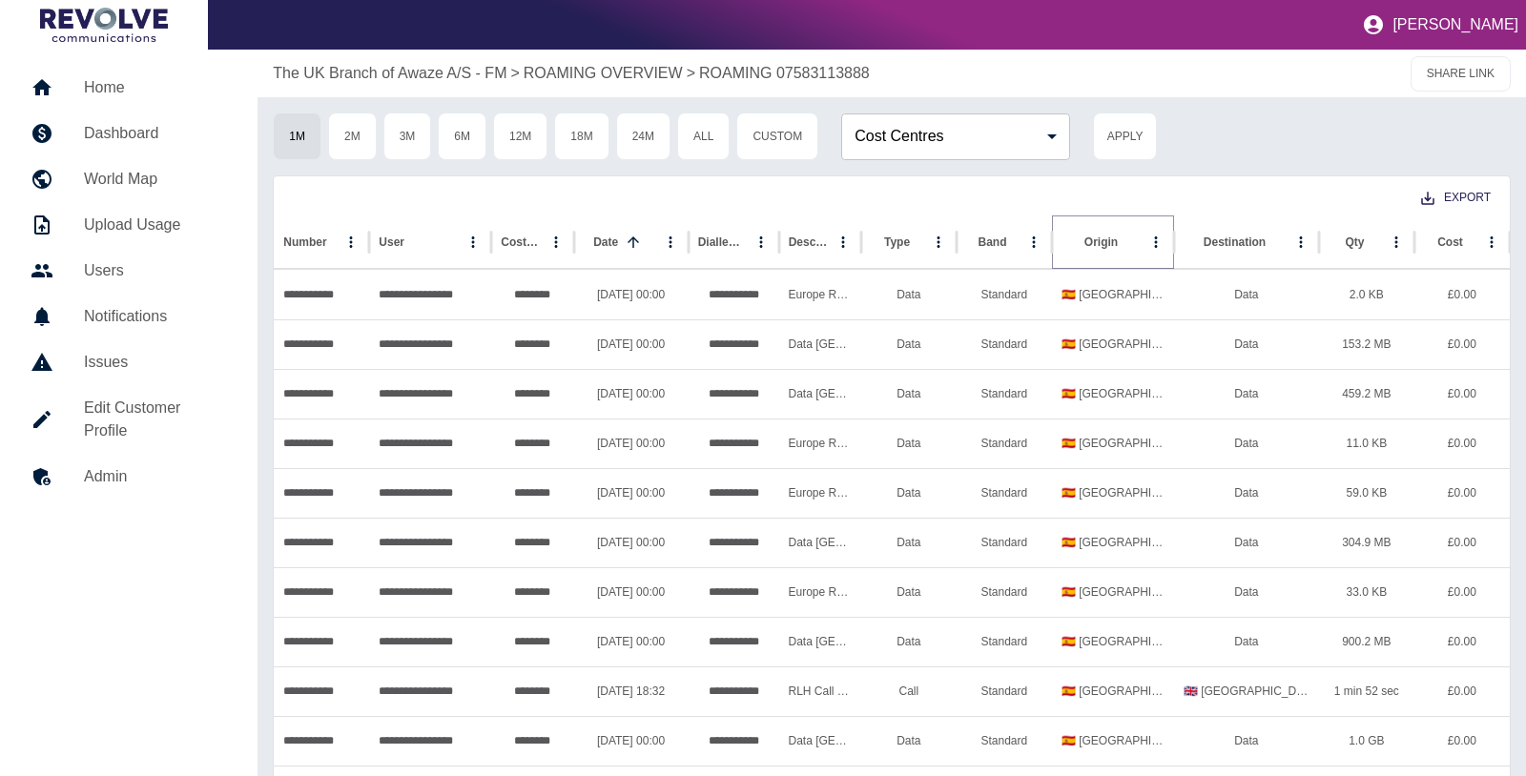
click at [1127, 239] on icon "Sort" at bounding box center [1133, 242] width 17 height 17
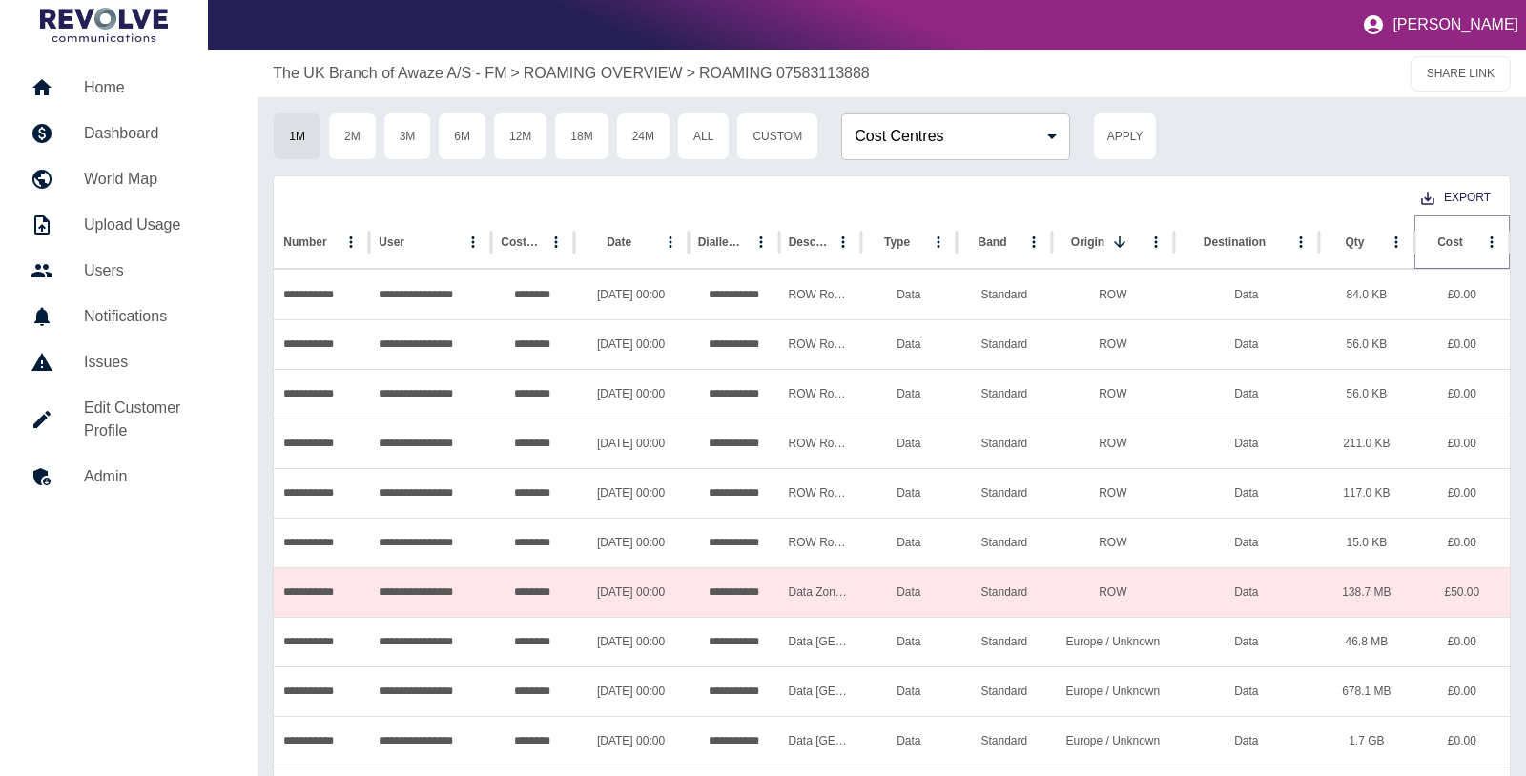
click at [1470, 238] on icon "Sort" at bounding box center [1478, 242] width 17 height 17
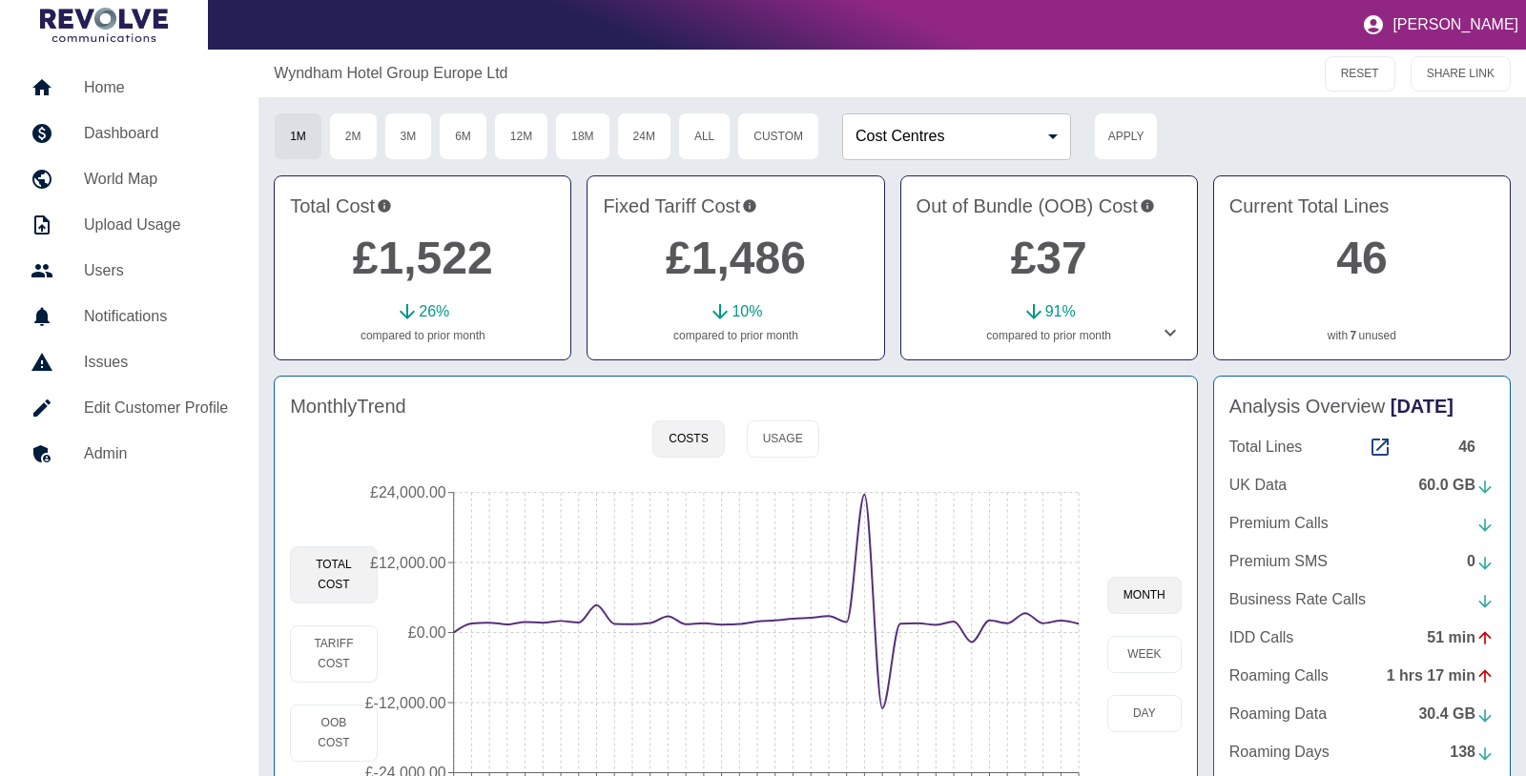
click at [1170, 330] on icon at bounding box center [1170, 332] width 23 height 23
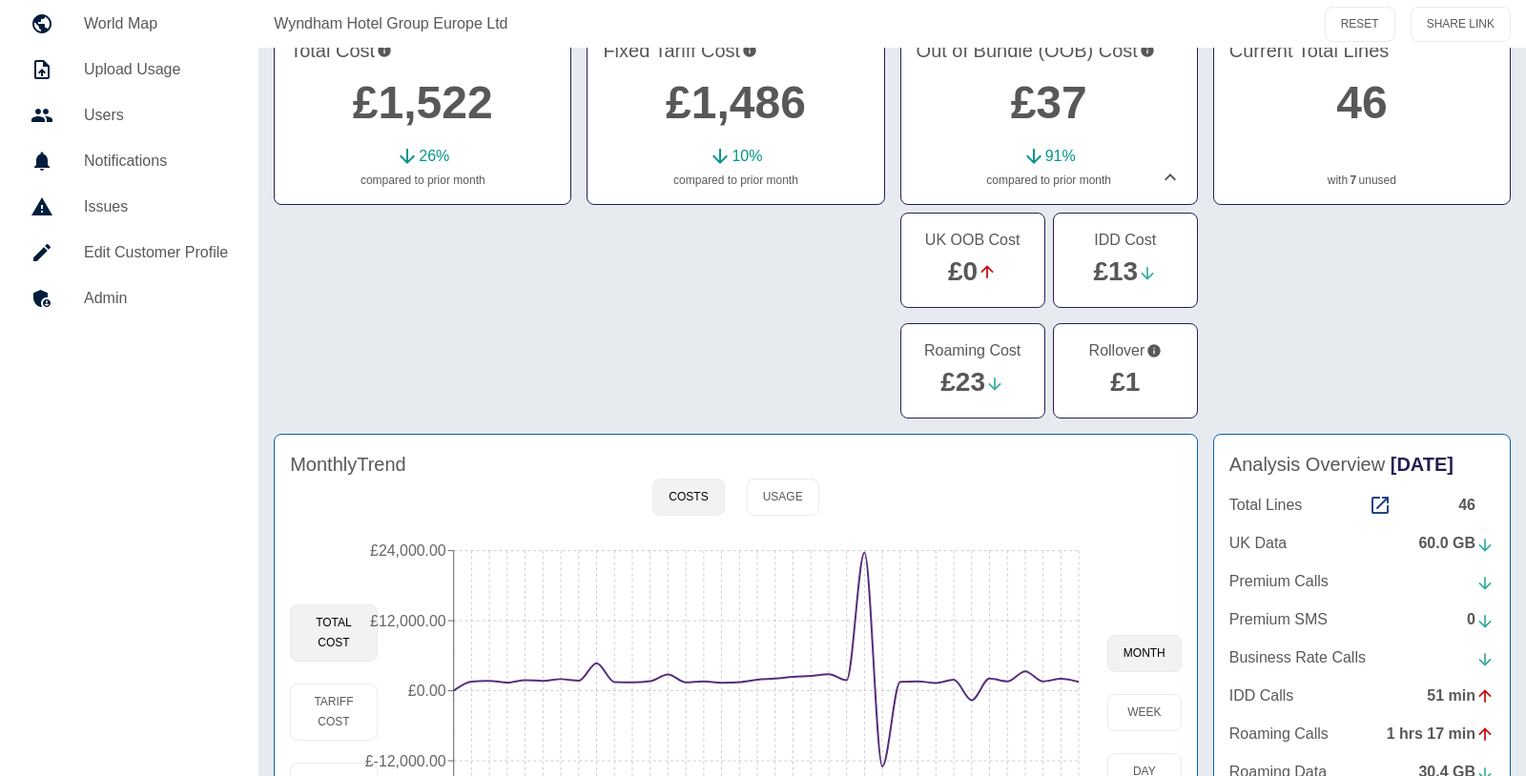
scroll to position [194, 0]
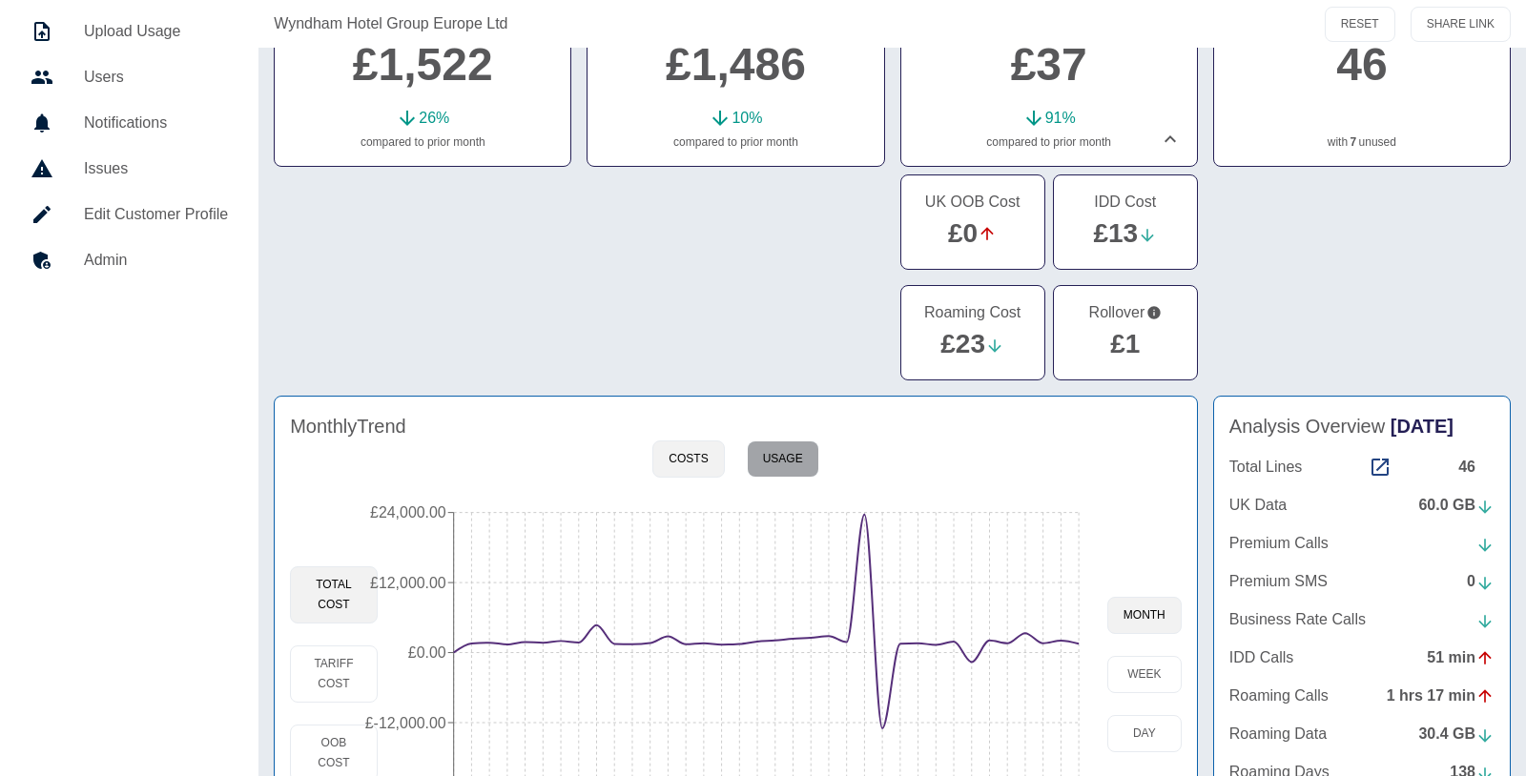
click at [768, 454] on button "Usage" at bounding box center [783, 459] width 72 height 37
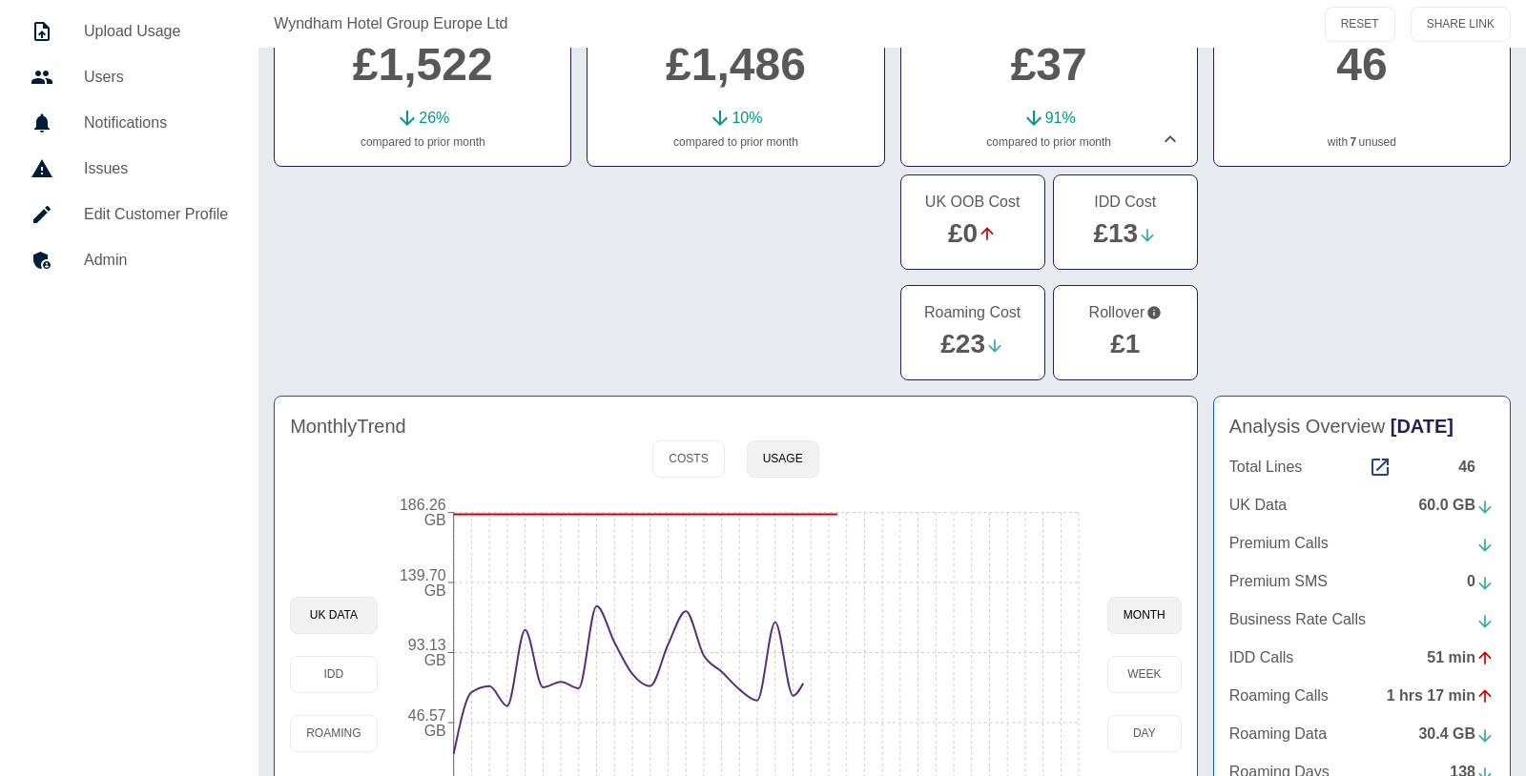
scroll to position [319, 0]
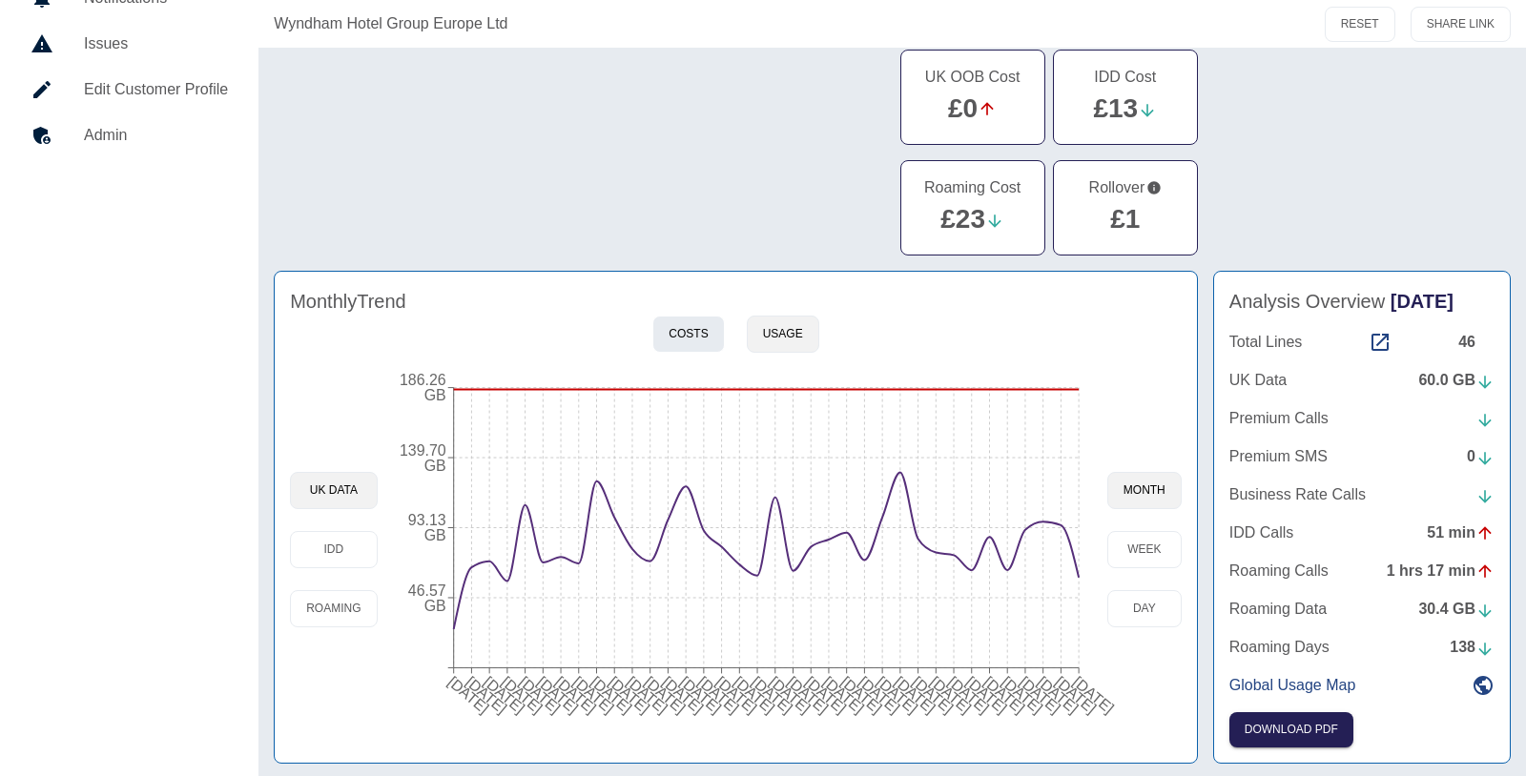
click at [670, 316] on button "Costs" at bounding box center [688, 334] width 72 height 37
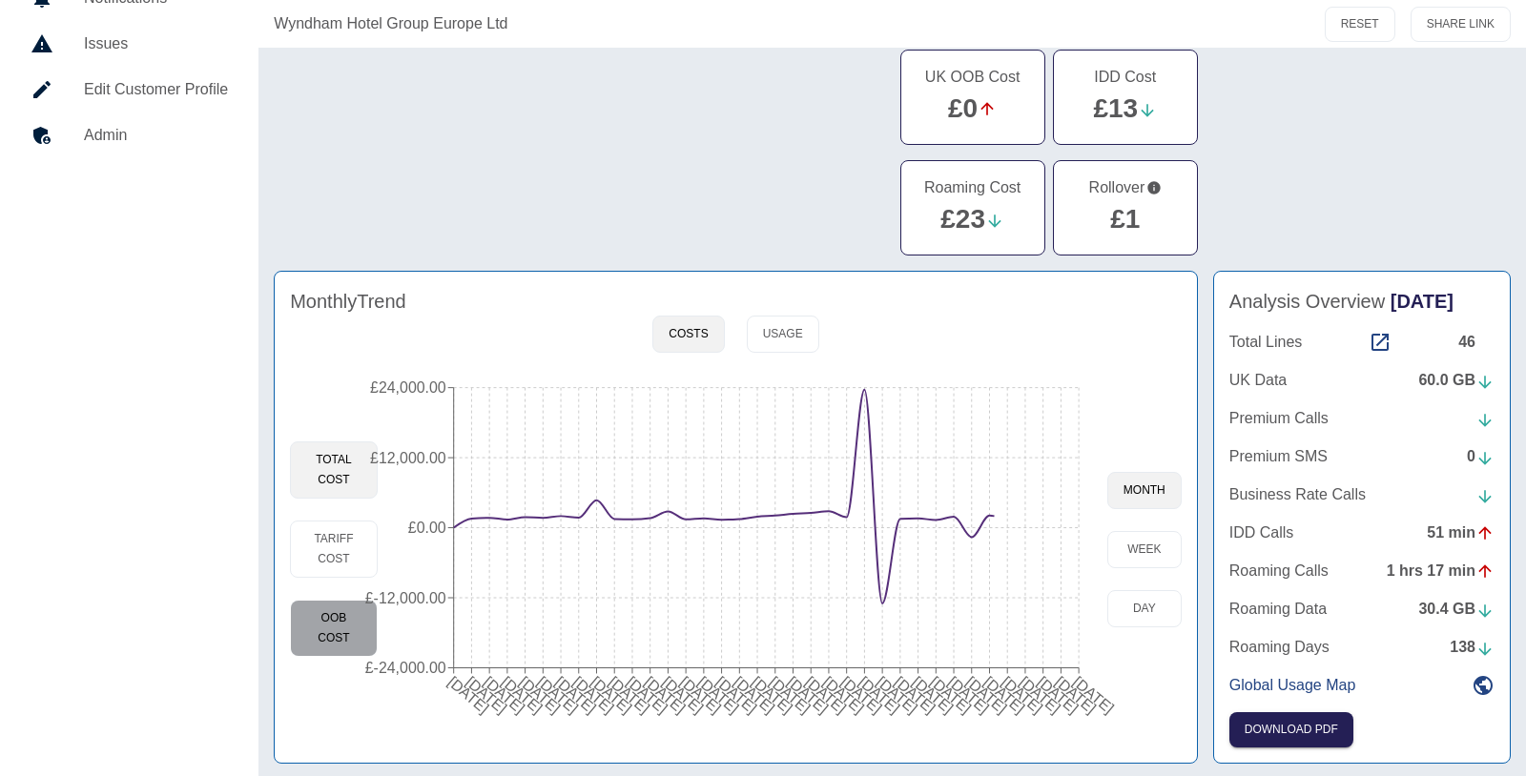
click at [325, 622] on button "OOB Cost" at bounding box center [334, 628] width 88 height 57
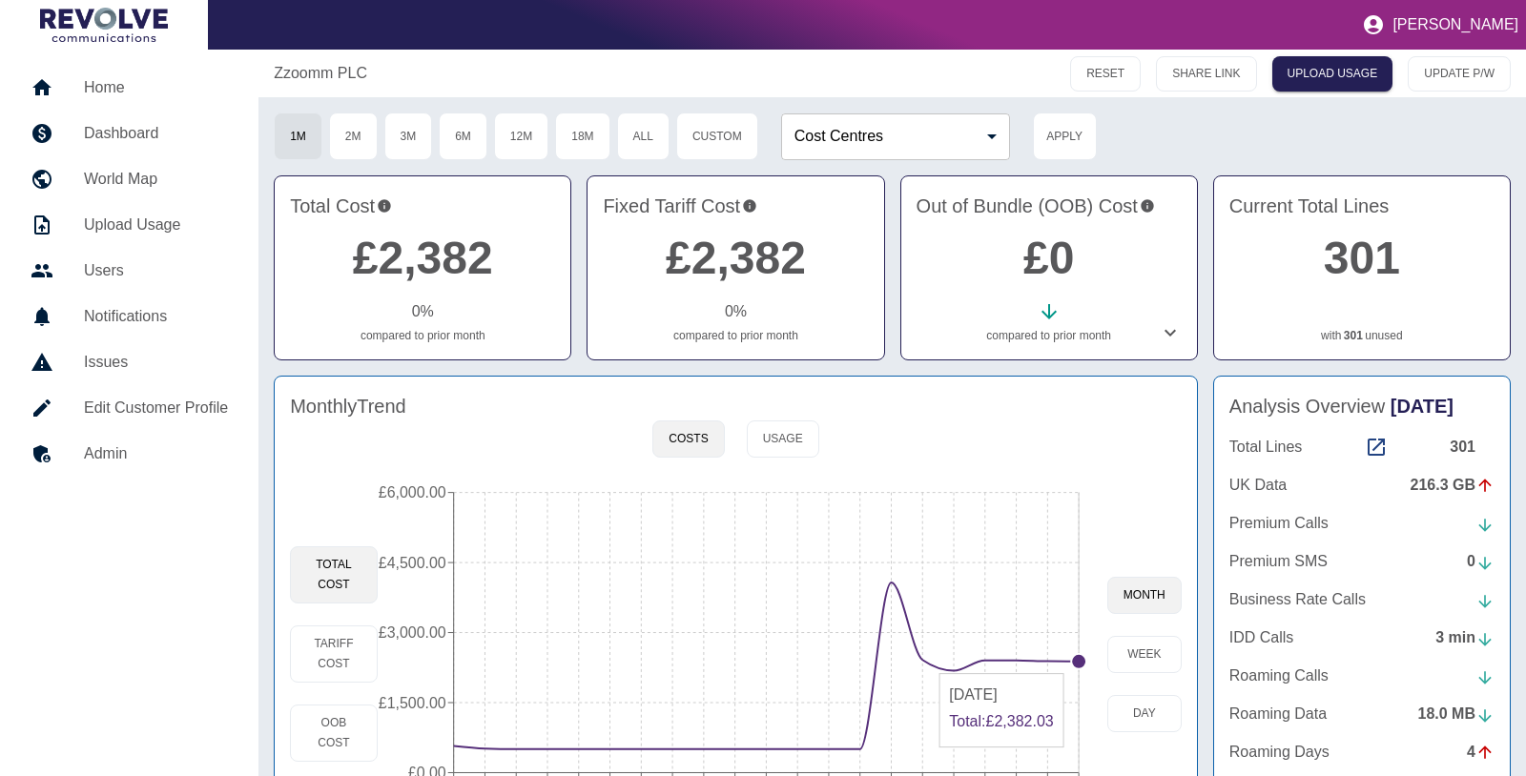
click at [1078, 661] on circle at bounding box center [1078, 661] width 15 height 15
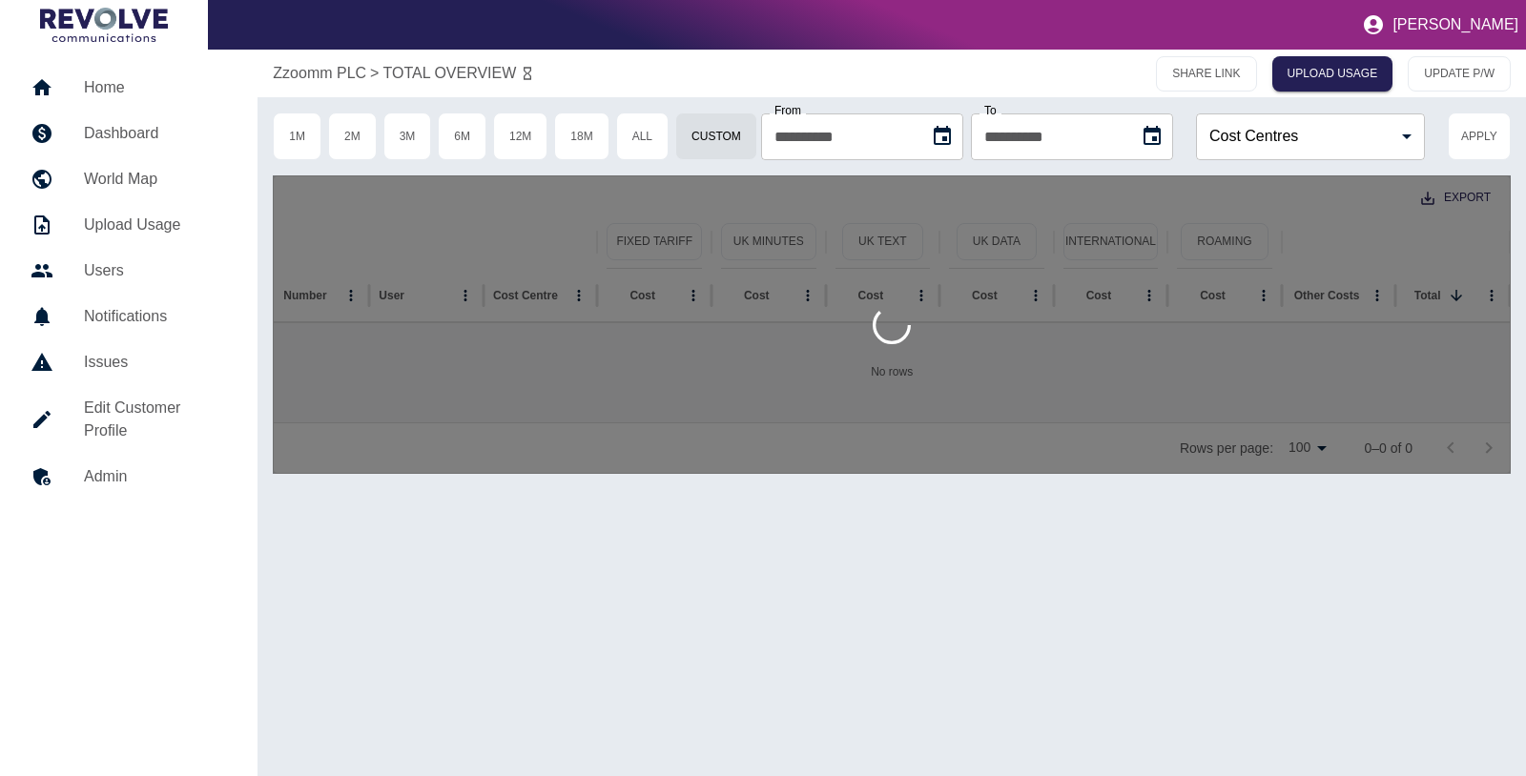
type input "**********"
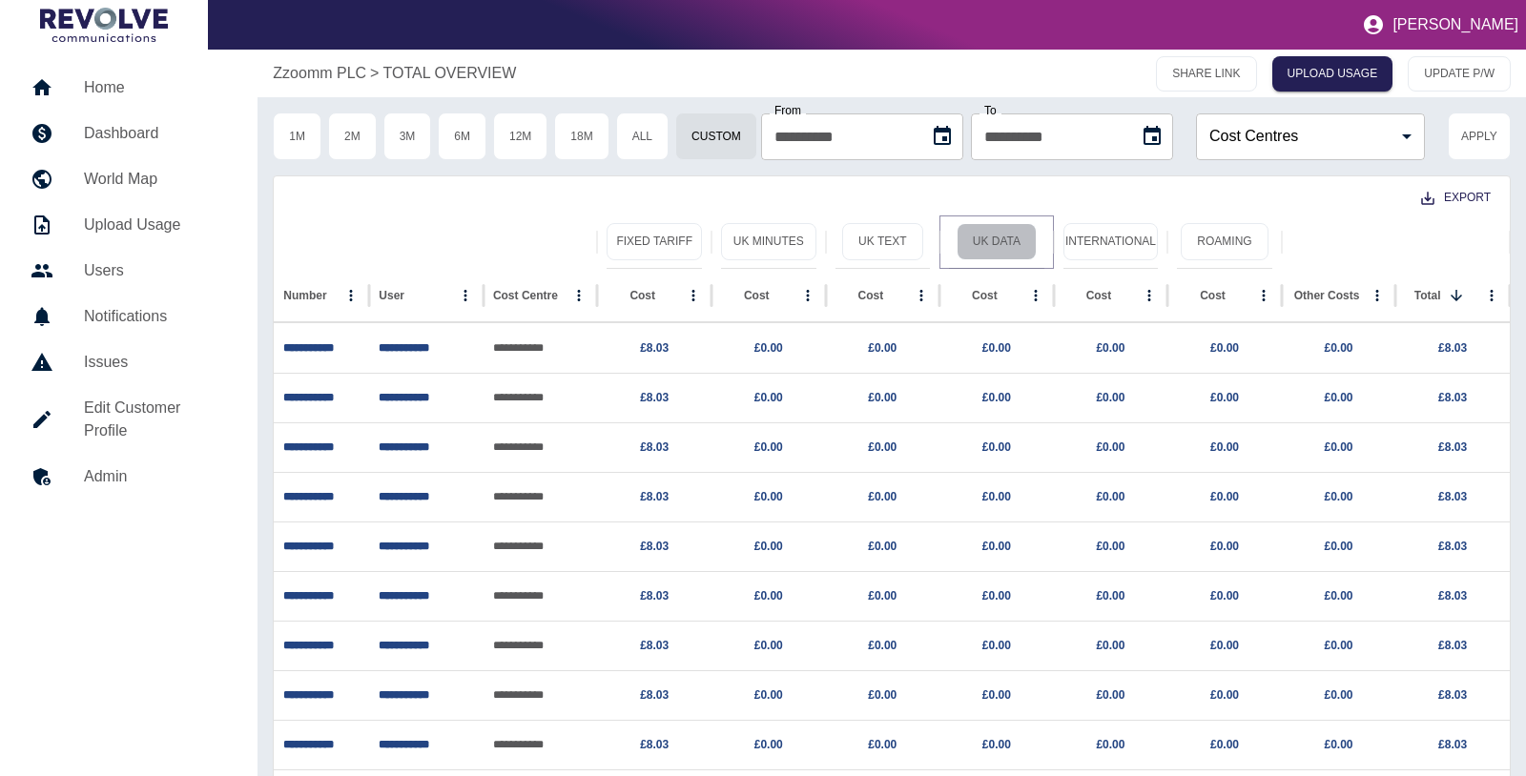
click at [976, 241] on button "UK Data" at bounding box center [997, 241] width 80 height 37
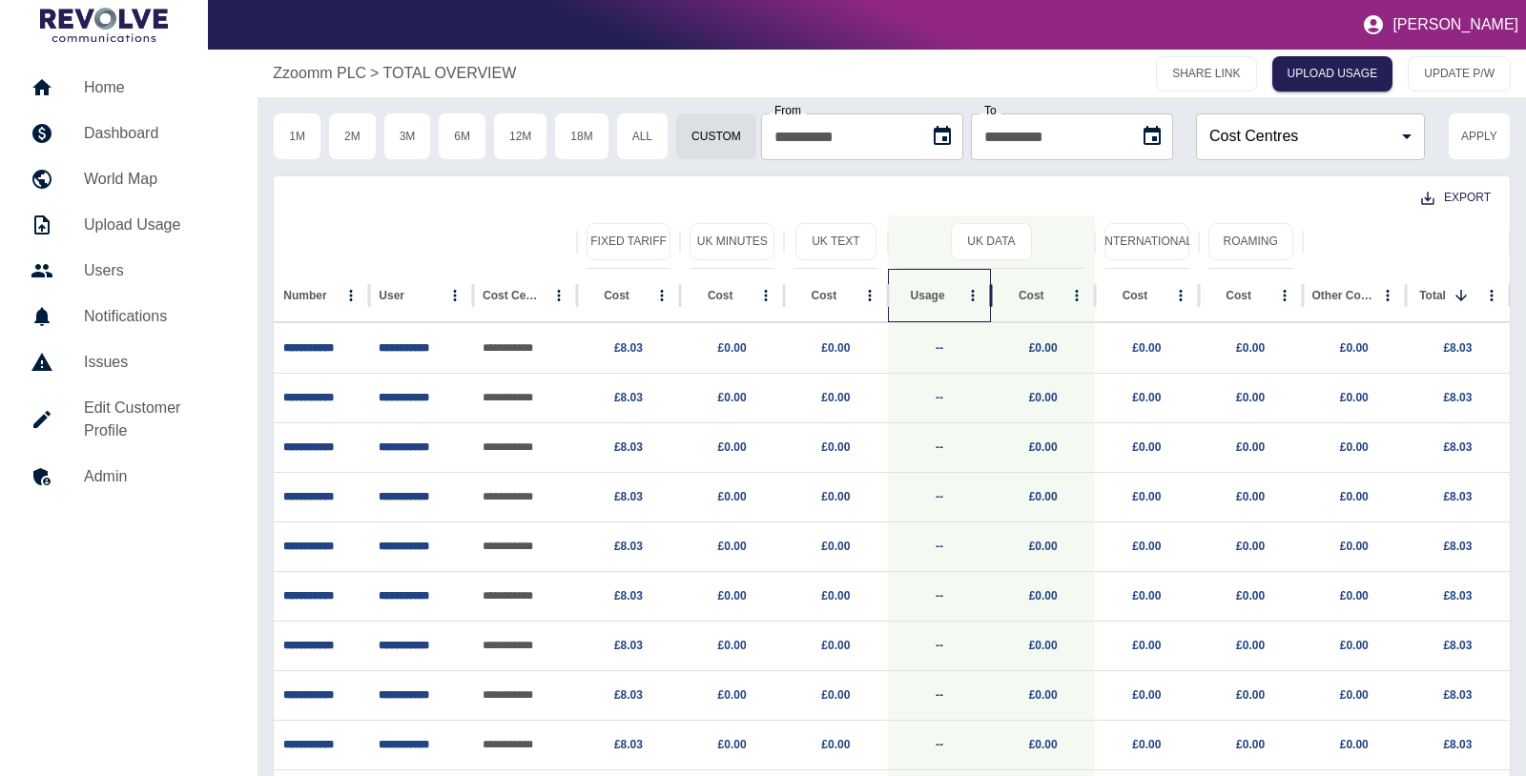
click at [921, 292] on div "Usage" at bounding box center [928, 295] width 34 height 13
